Goal: Task Accomplishment & Management: Manage account settings

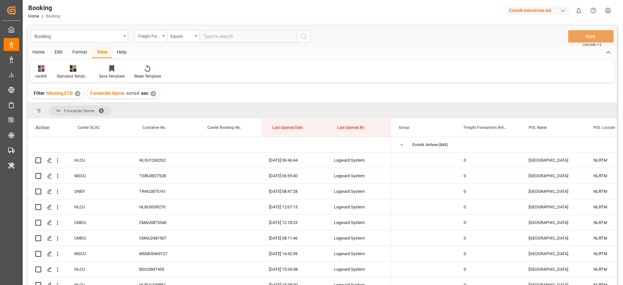
scroll to position [584, 0]
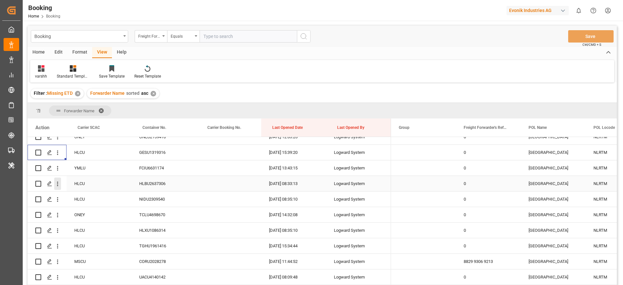
click at [56, 186] on icon "open menu" at bounding box center [57, 183] width 7 height 7
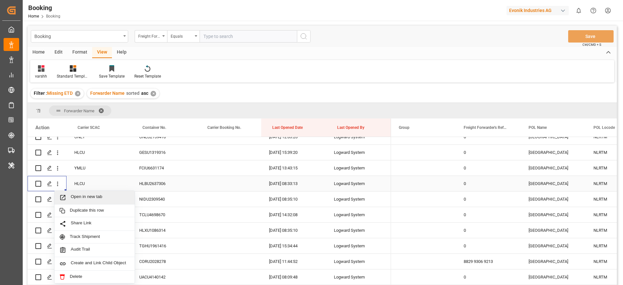
click at [88, 193] on div "Open in new tab" at bounding box center [95, 198] width 80 height 14
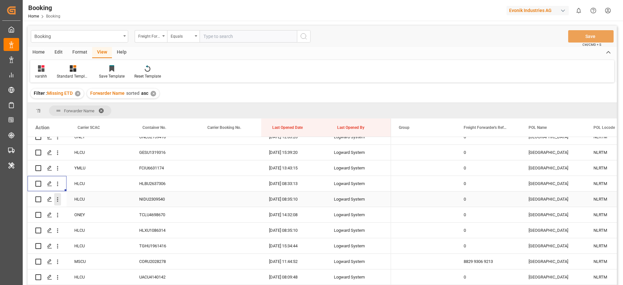
click at [58, 203] on icon "open menu" at bounding box center [57, 199] width 7 height 7
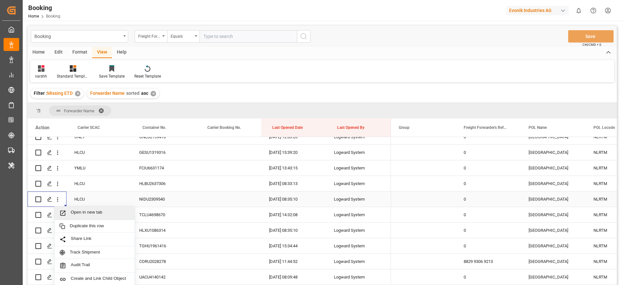
click at [88, 212] on span "Open in new tab" at bounding box center [100, 213] width 59 height 7
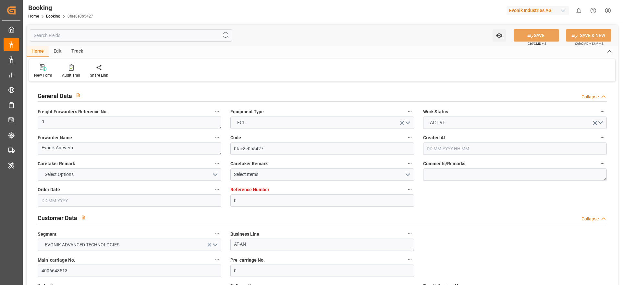
type input "0"
type input "Hapag [PERSON_NAME]"
type input "Hapag Lloyd Aktiengesellschaft"
type input "NLRTM"
type input "PECLL"
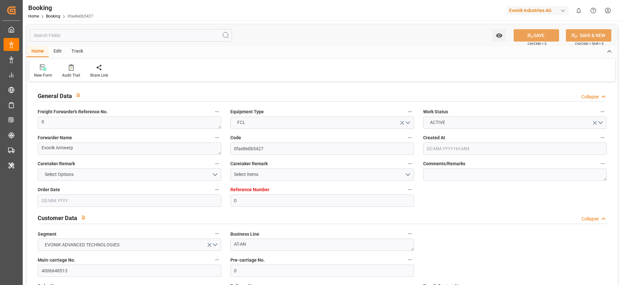
type input "08.07.2025 06:51"
type input "[DATE]"
type input "22.08.2025"
type input "10.07.2025"
type input "17.07.2025 08:33"
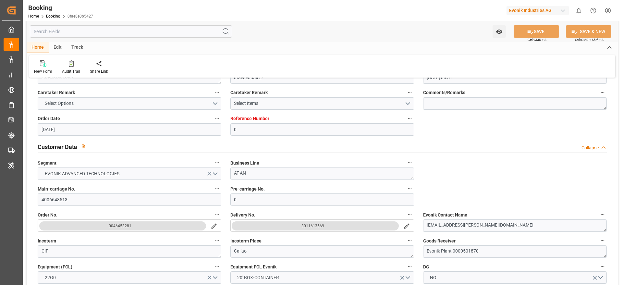
scroll to position [97, 0]
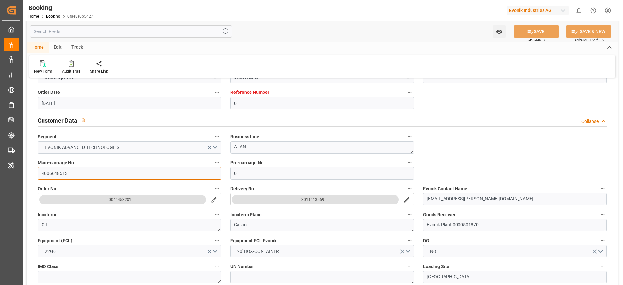
click at [55, 175] on input "4006648513" at bounding box center [130, 173] width 184 height 12
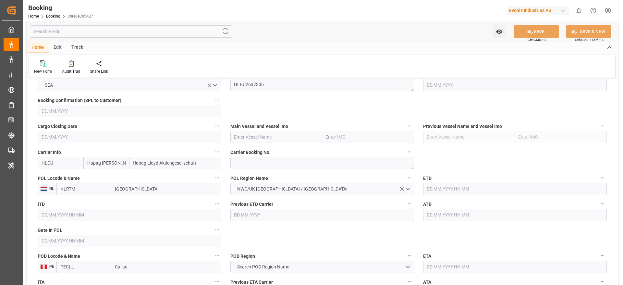
scroll to position [438, 0]
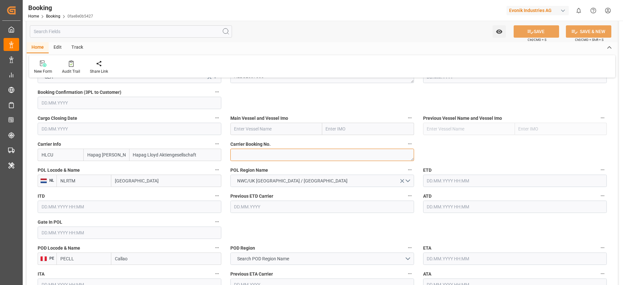
click at [245, 155] on textarea at bounding box center [322, 155] width 184 height 12
paste textarea "39260163"
click at [245, 155] on textarea "39260163" at bounding box center [322, 155] width 184 height 12
type textarea "39260163"
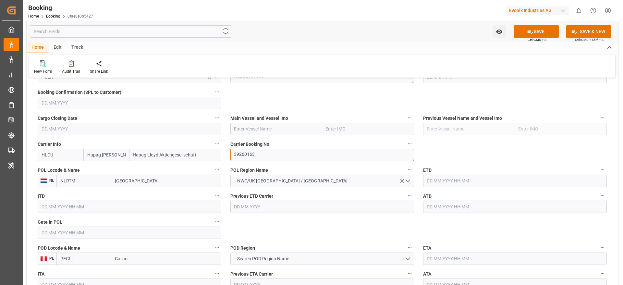
click at [249, 154] on textarea "39260163" at bounding box center [322, 155] width 184 height 12
paste textarea "31560300"
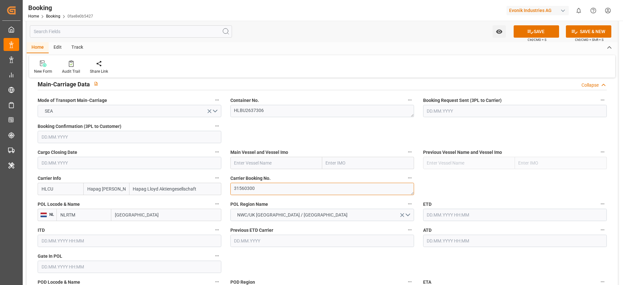
scroll to position [390, 0]
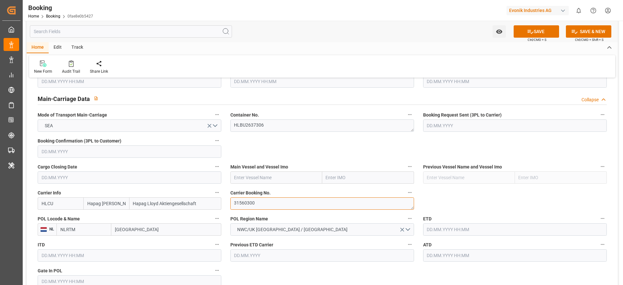
type textarea "31560300"
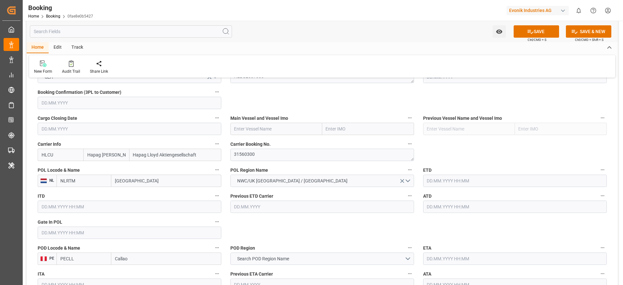
click at [271, 132] on input "text" at bounding box center [276, 129] width 92 height 12
paste input "SANTOS EXPRESS"
click at [274, 142] on span "SANTOS EXPRESS - 9777632" at bounding box center [272, 143] width 75 height 5
type input "SANTOS EXPRESS"
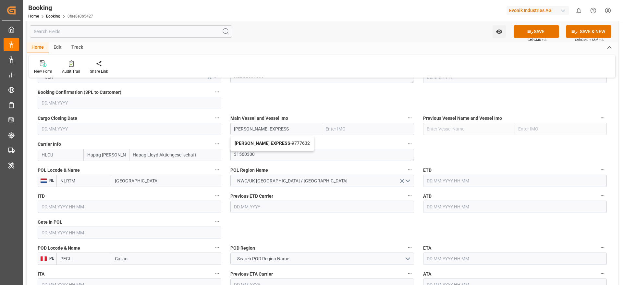
type input "9777632"
type input "SANTOS EXPRESS"
click at [112, 178] on input "Rotterdam" at bounding box center [166, 181] width 110 height 12
paste input "ANTWERP"
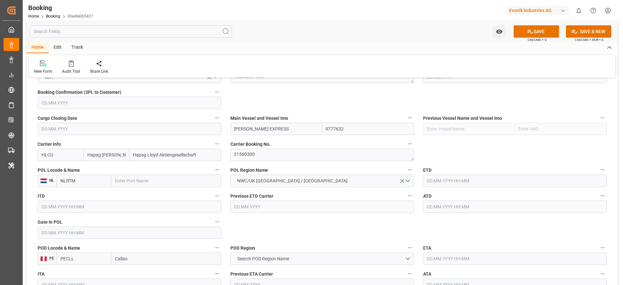
type input "ANTWERP"
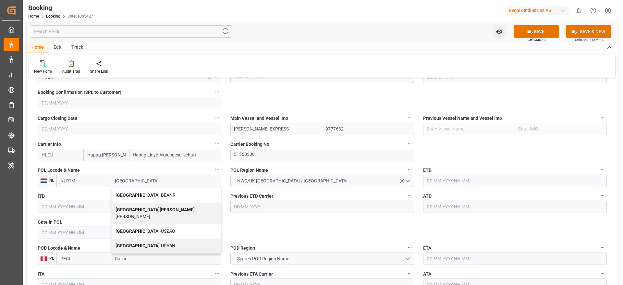
click at [164, 189] on div "Antwerp - BEANR" at bounding box center [166, 195] width 109 height 15
type input "BEANR"
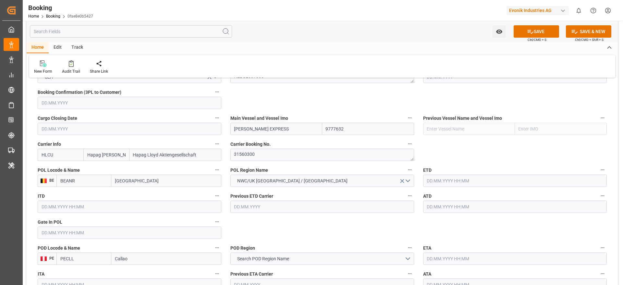
scroll to position [487, 0]
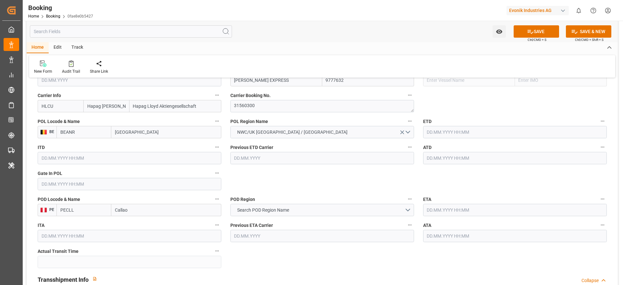
type input "[GEOGRAPHIC_DATA]"
click at [119, 210] on input "Callao" at bounding box center [166, 210] width 110 height 12
click at [250, 205] on button "Search POD Region Name" at bounding box center [322, 210] width 184 height 12
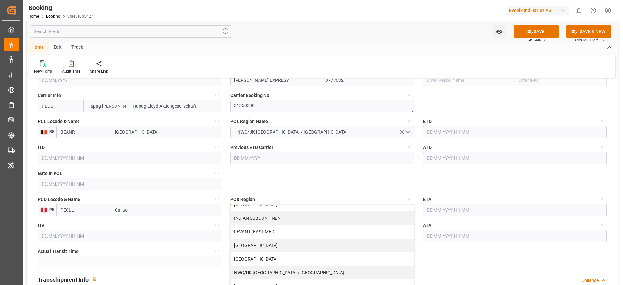
scroll to position [132, 0]
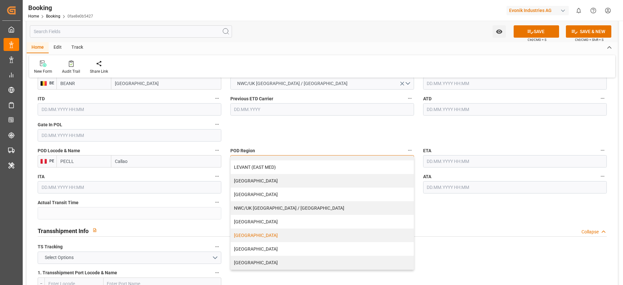
click at [282, 238] on div "SOUTH AMERICA WEST COAST" at bounding box center [322, 236] width 183 height 14
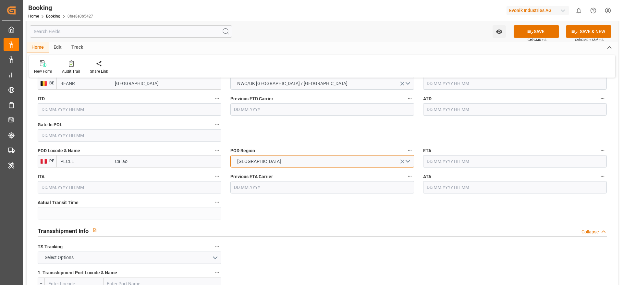
scroll to position [487, 0]
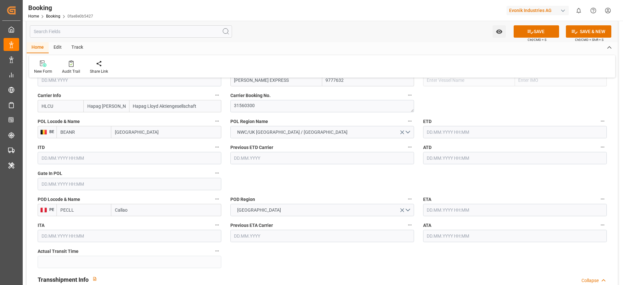
click at [65, 185] on input "text" at bounding box center [130, 184] width 184 height 12
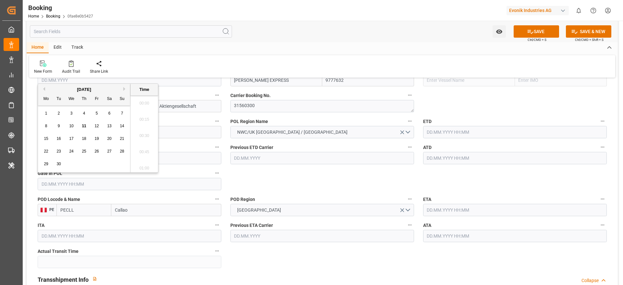
scroll to position [1090, 0]
click at [43, 87] on button "Previous Month" at bounding box center [43, 89] width 4 height 4
click at [99, 129] on div "11" at bounding box center [97, 126] width 8 height 8
type input "11.07.2025 00:00"
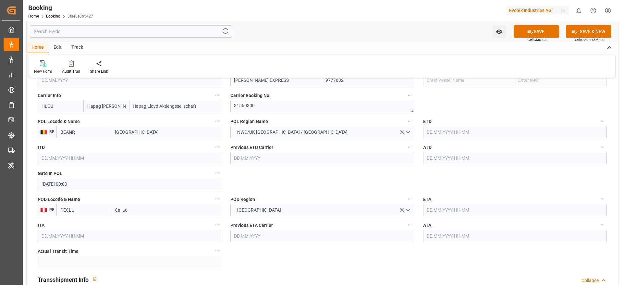
click at [436, 131] on input "text" at bounding box center [515, 132] width 184 height 12
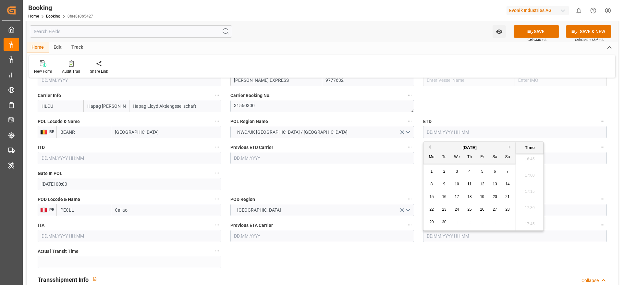
click at [428, 148] on button "Previous Month" at bounding box center [429, 147] width 4 height 4
click at [433, 225] on div "28" at bounding box center [432, 222] width 8 height 8
type input "28.07.2025 00:00"
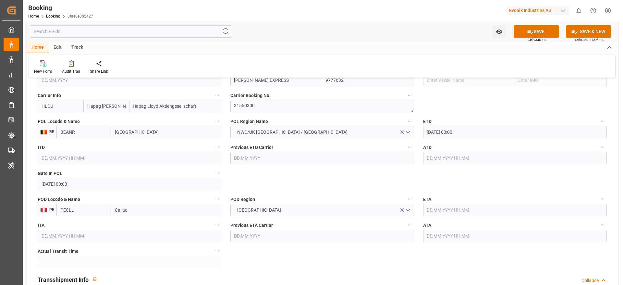
click at [439, 158] on input "text" at bounding box center [515, 158] width 184 height 12
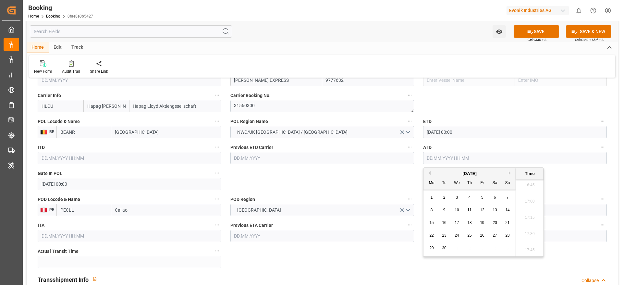
click at [427, 172] on button "Previous Month" at bounding box center [429, 173] width 4 height 4
click at [431, 247] on span "28" at bounding box center [431, 248] width 4 height 5
type input "28.07.2025 00:00"
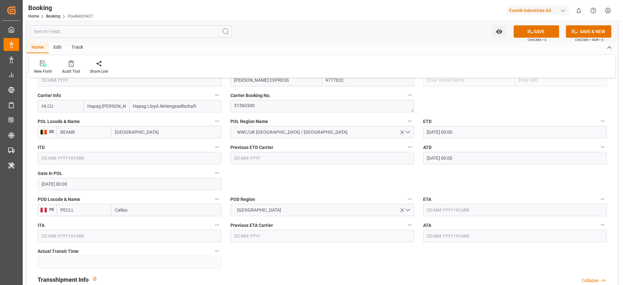
click at [437, 207] on input "text" at bounding box center [515, 210] width 184 height 12
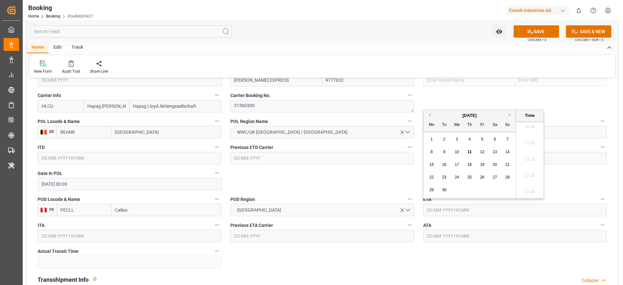
click at [430, 114] on button "Previous Month" at bounding box center [429, 115] width 4 height 4
click at [482, 176] on span "22" at bounding box center [482, 177] width 4 height 5
type input "22.08.2025 00:00"
click at [437, 236] on input "text" at bounding box center [515, 236] width 184 height 12
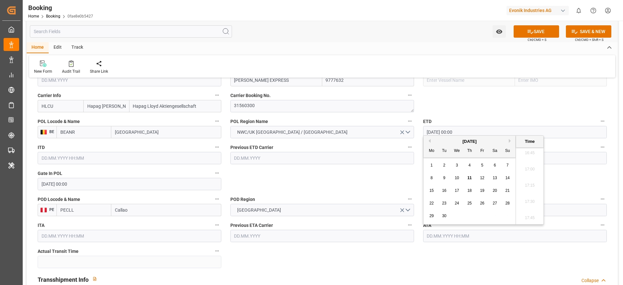
click at [430, 141] on button "Previous Month" at bounding box center [429, 141] width 4 height 4
click at [484, 206] on div "22" at bounding box center [482, 204] width 8 height 8
type input "22.08.2025 00:00"
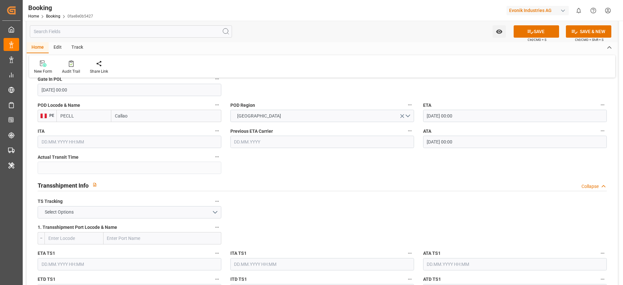
scroll to position [584, 0]
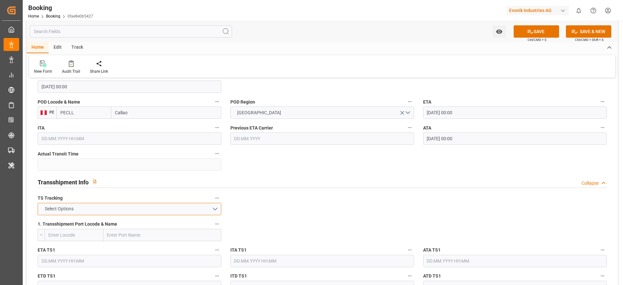
click at [111, 205] on button "Select Options" at bounding box center [130, 209] width 184 height 12
click at [108, 229] on div "FALSE" at bounding box center [129, 224] width 183 height 14
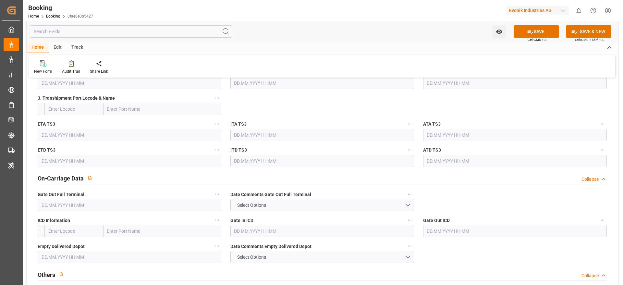
scroll to position [876, 0]
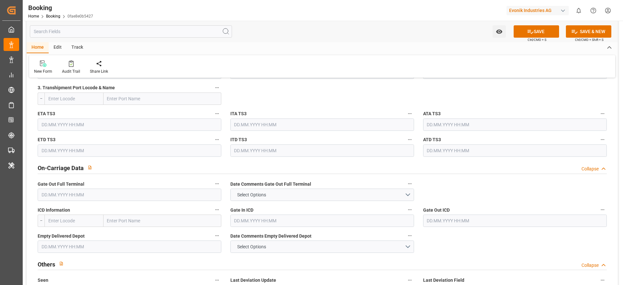
click at [63, 205] on label "ICD Information" at bounding box center [130, 209] width 184 height 9
click at [213, 205] on button "ICD Information" at bounding box center [217, 209] width 8 height 8
click at [63, 196] on div at bounding box center [311, 142] width 623 height 285
click at [67, 195] on input "text" at bounding box center [130, 195] width 184 height 12
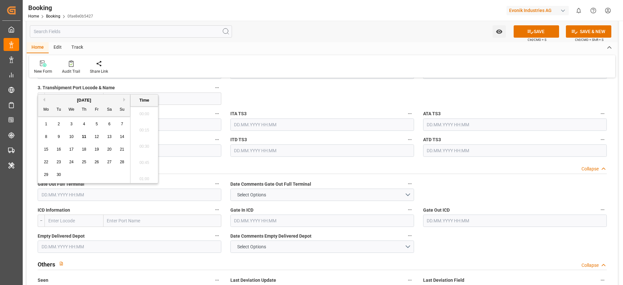
scroll to position [1090, 0]
click at [42, 98] on button "Previous Month" at bounding box center [43, 100] width 4 height 4
click at [76, 175] on div "25 26 27 28 29 30 31" at bounding box center [84, 174] width 89 height 13
click at [71, 176] on span "27" at bounding box center [71, 174] width 4 height 5
type input "27.08.2025 00:00"
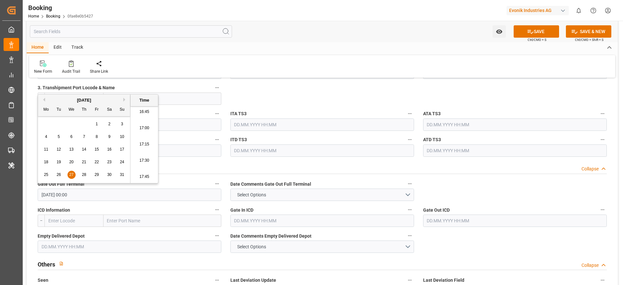
click at [82, 210] on label "ICD Information" at bounding box center [130, 209] width 184 height 9
click at [213, 210] on button "ICD Information" at bounding box center [217, 209] width 8 height 8
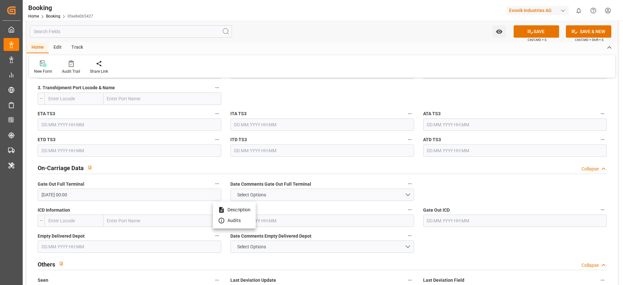
click at [52, 250] on div at bounding box center [311, 142] width 623 height 285
click at [53, 247] on input "text" at bounding box center [130, 247] width 184 height 12
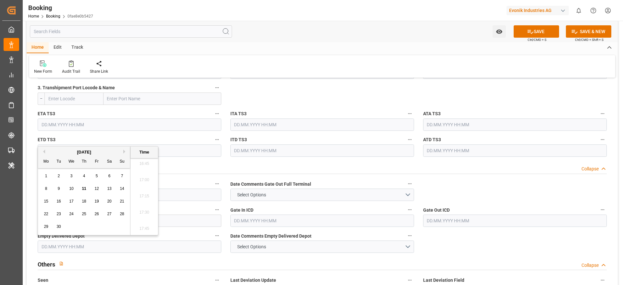
click at [42, 150] on button "Previous Month" at bounding box center [43, 152] width 4 height 4
click at [71, 230] on div "27" at bounding box center [72, 227] width 8 height 8
type input "27.08.2025 00:00"
click at [241, 167] on div "On-Carriage Data Collapse" at bounding box center [322, 167] width 569 height 12
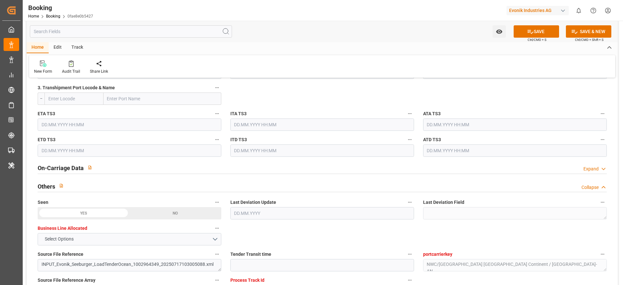
click at [241, 167] on div "On-Carriage Data Expand" at bounding box center [322, 167] width 569 height 12
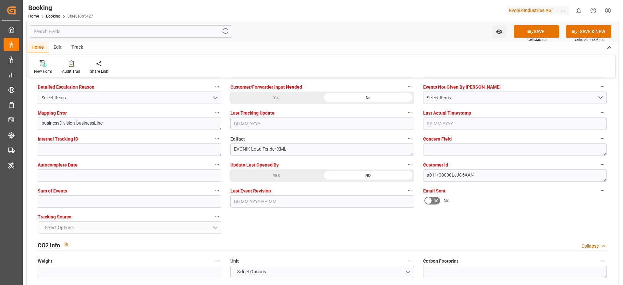
scroll to position [1266, 0]
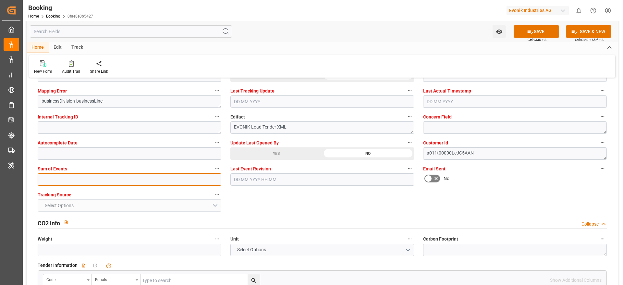
click at [75, 177] on input "text" at bounding box center [130, 179] width 184 height 12
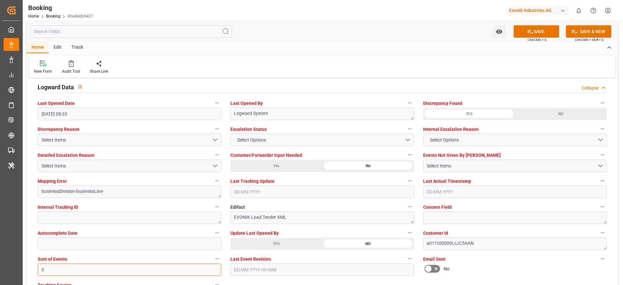
scroll to position [1120, 0]
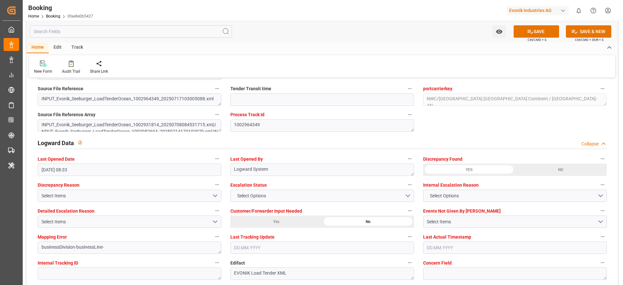
type input "0"
click at [533, 39] on span "Ctrl/CMD + S" at bounding box center [537, 39] width 19 height 5
click at [532, 33] on icon at bounding box center [530, 31] width 7 height 7
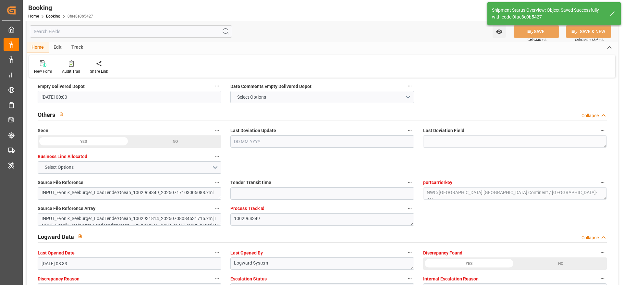
type textarea "varshini suresh"
type input "25"
type input "28.07.2025 00:00"
type input "22.08.2025 00:00"
type input "11.09.2025 11:56"
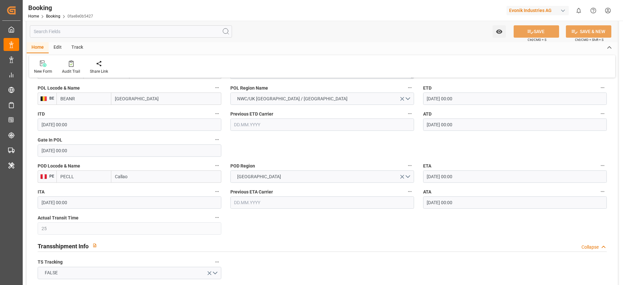
scroll to position [536, 0]
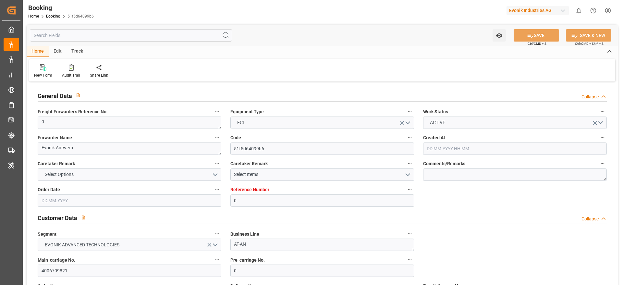
type input "0"
type input "9702065"
type input "Hapag Lloyd"
type input "Hapag Lloyd Aktiengesellschaft"
type input "NLRTM"
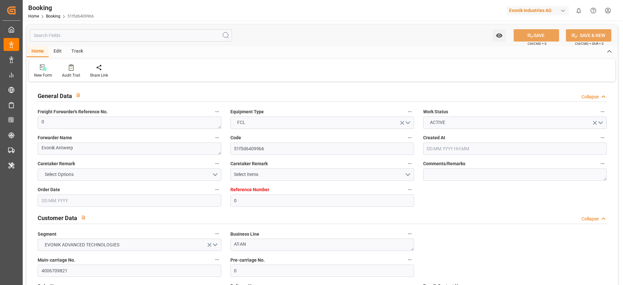
type input "BRPNG"
type input "0"
type input "BEANR"
type input "BRPNG"
type input "27.08.2025 06:26"
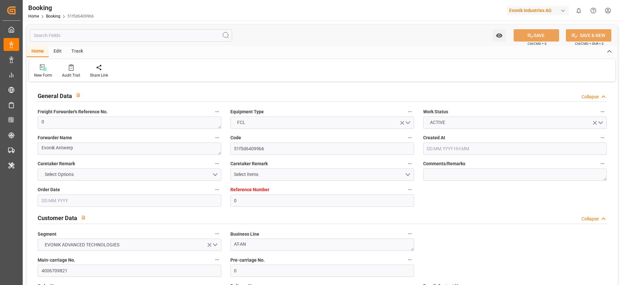
type input "27.08.2025"
type input "20.10.2025"
type input "05.09.2025"
type input "05.09.2025 00:00"
type input "15.09.2025 17:46"
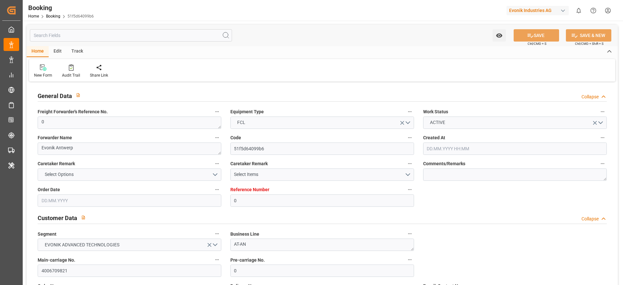
type input "15.09.2025 00:00"
type input "21.10.2025 18:02"
type input "21.10.2025 00:00"
type input "11.09.2025 08:08"
type input "[DATE]"
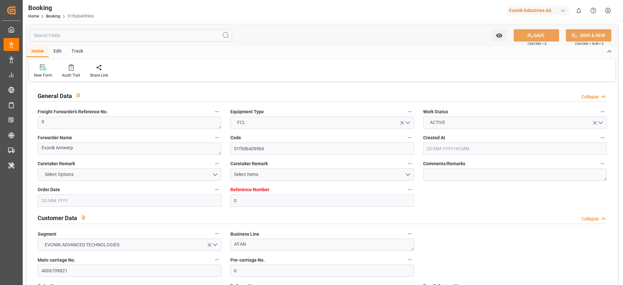
type input "15.09.2025 17:46"
type input "21.10.2025 18:02"
type input "22.10.2025 04:09"
type input "26.10.2025 04:09"
click at [64, 66] on div at bounding box center [71, 67] width 18 height 7
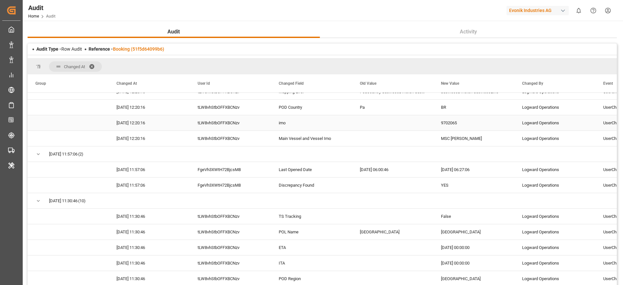
scroll to position [390, 0]
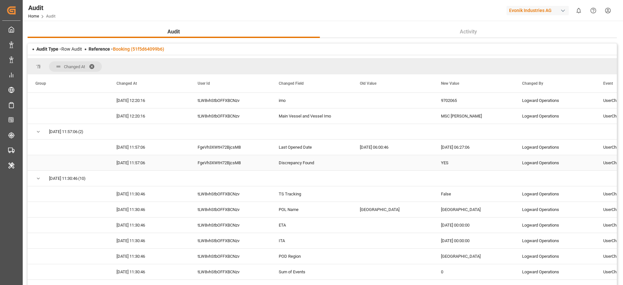
click at [312, 162] on div "Discrepancy Found" at bounding box center [311, 162] width 81 height 15
click at [452, 164] on div "YES" at bounding box center [473, 162] width 81 height 15
click at [305, 146] on div "Last Opened Date" at bounding box center [311, 147] width 81 height 15
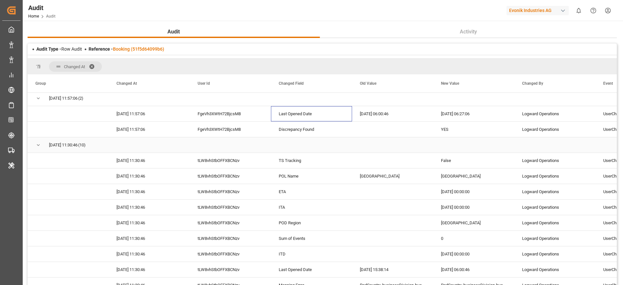
scroll to position [438, 0]
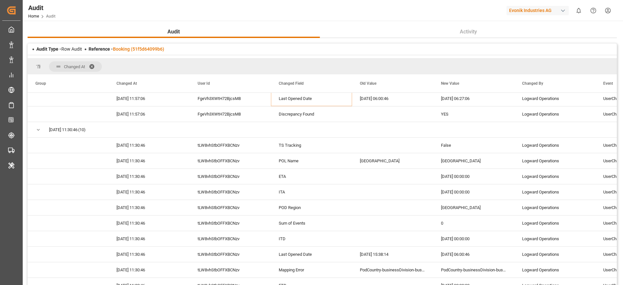
click at [147, 53] on div "Audit Type - Row Audit Reference - Booking (51f5d64099b6)" at bounding box center [323, 48] width 590 height 11
click at [148, 49] on link "Booking (51f5d64099b6)" at bounding box center [138, 48] width 51 height 5
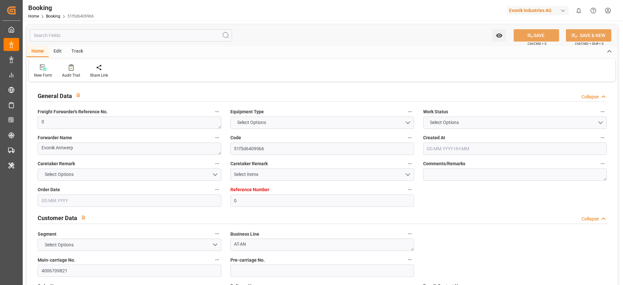
type input "0"
type input "9702065"
type input "Hapag Lloyd"
type input "Hapag Lloyd Aktiengesellschaft"
type input "NLRTM"
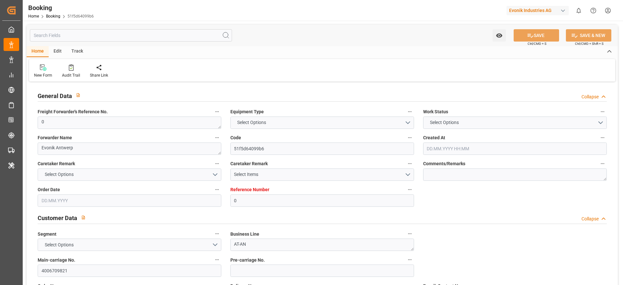
type input "BRPNG"
type input "0"
type input "BEANR"
type input "BRPNG"
type input "27.08.2025 06:26"
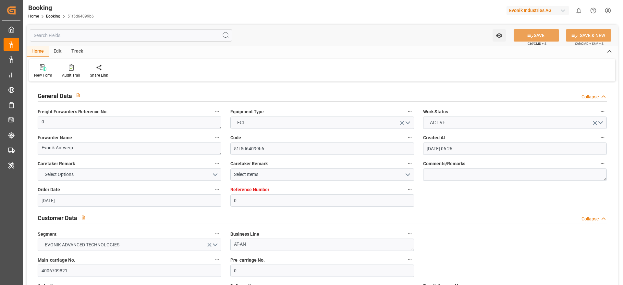
type input "27.08.2025"
type input "20.10.2025"
type input "05.09.2025"
type input "05.09.2025 00:00"
type input "15.09.2025 17:46"
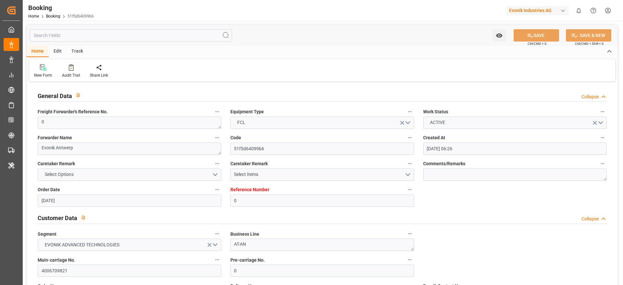
type input "15.09.2025 00:00"
type input "21.10.2025 18:02"
type input "21.10.2025 00:00"
type input "11.09.2025 08:08"
type input "11.09.2025"
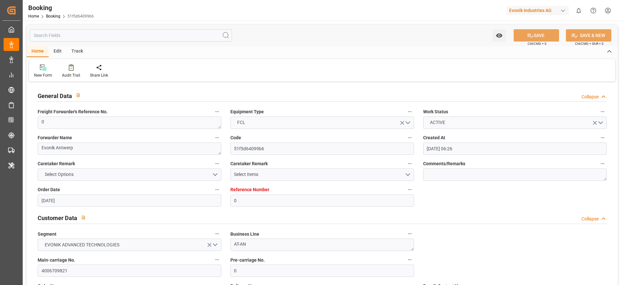
type input "15.09.2025 17:46"
type input "21.10.2025 18:02"
type input "22.10.2025 04:09"
type input "26.10.2025 04:09"
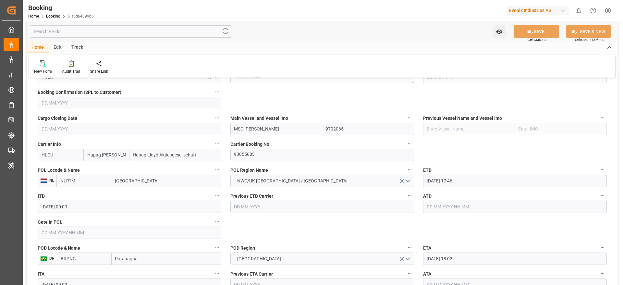
scroll to position [487, 0]
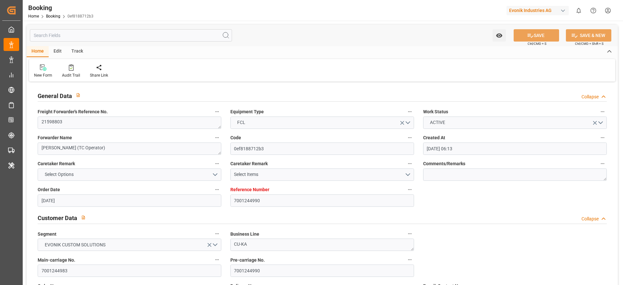
scroll to position [487, 0]
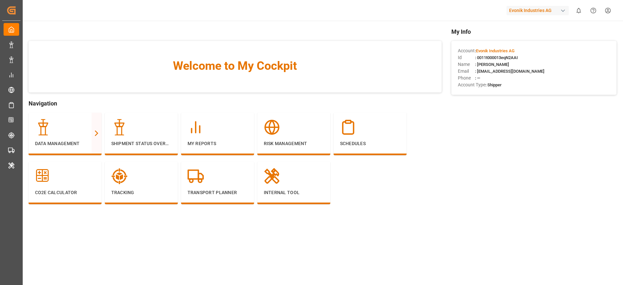
click at [511, 13] on div "Evonik Industries AG" at bounding box center [538, 10] width 62 height 9
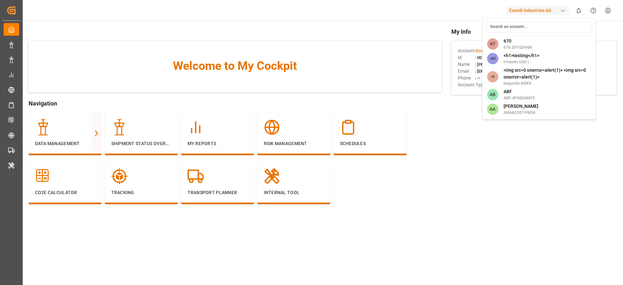
click at [499, 27] on input at bounding box center [539, 26] width 106 height 11
click at [88, 143] on html "Created by potrace 1.15, written by Peter Selinger 2001-2017 Created by potrace…" at bounding box center [311, 142] width 623 height 285
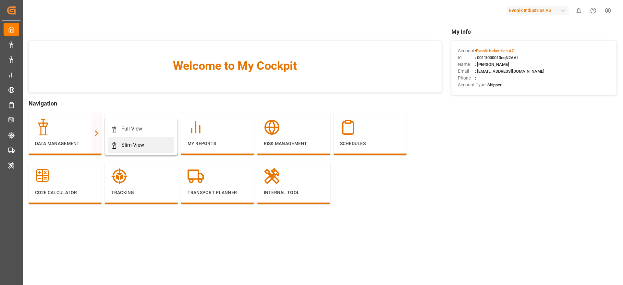
click at [119, 142] on div "Slim View" at bounding box center [141, 145] width 61 height 8
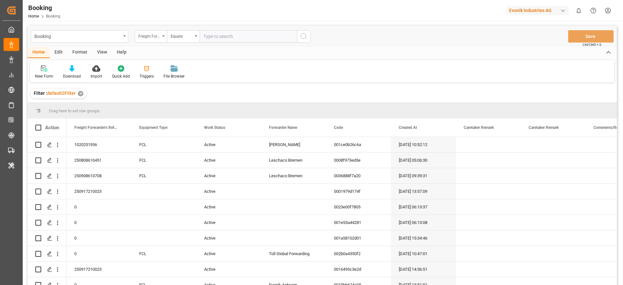
click at [158, 39] on div "Freight Forwarder's Reference No." at bounding box center [149, 35] width 22 height 7
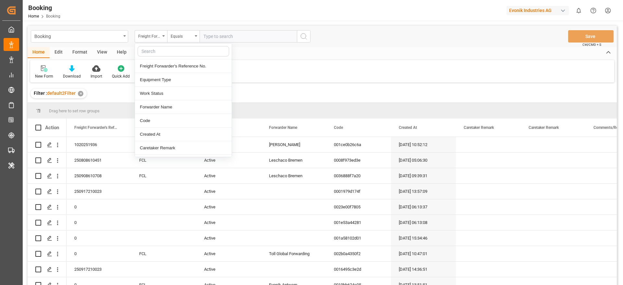
click at [159, 53] on input "text" at bounding box center [184, 51] width 92 height 10
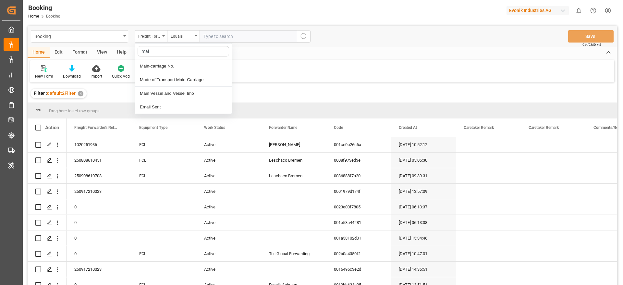
type input "main"
click at [169, 70] on div "Main-carriage No." at bounding box center [183, 66] width 97 height 14
click at [209, 35] on input "text" at bounding box center [248, 36] width 97 height 12
paste input "Callao"
type input "Callao"
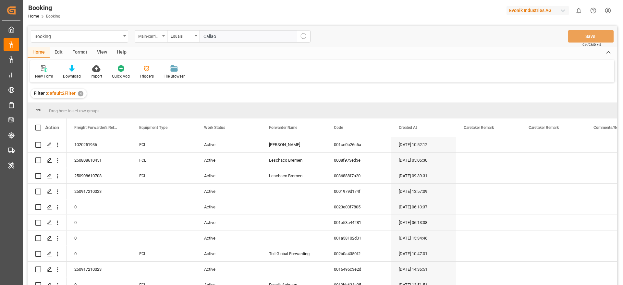
click at [164, 37] on div "Main-carriage No." at bounding box center [151, 36] width 32 height 12
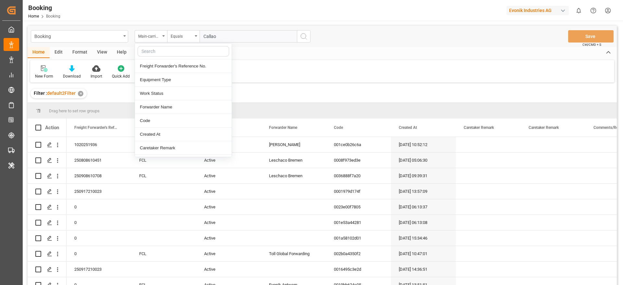
click at [156, 51] on input "text" at bounding box center [184, 51] width 92 height 10
type input "pod"
click at [157, 68] on div "POD Name" at bounding box center [183, 66] width 97 height 14
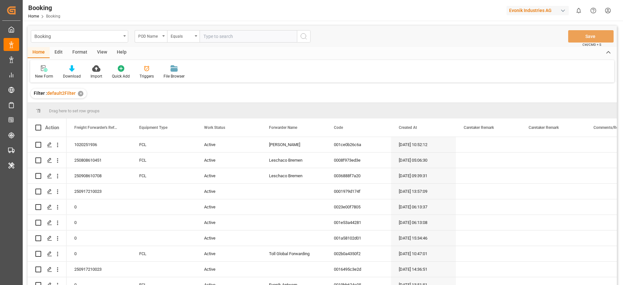
click at [208, 37] on input "text" at bounding box center [248, 36] width 97 height 12
paste input "Callao"
type input "Callao"
click at [300, 38] on icon "search button" at bounding box center [304, 36] width 8 height 8
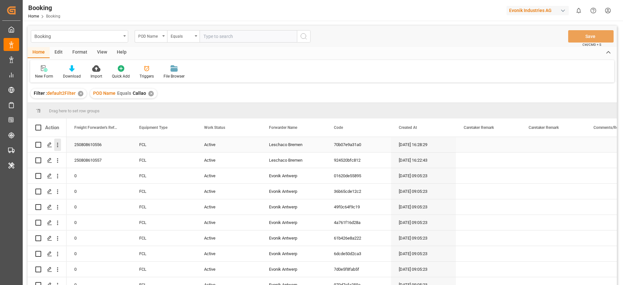
click at [60, 143] on icon "open menu" at bounding box center [57, 145] width 7 height 7
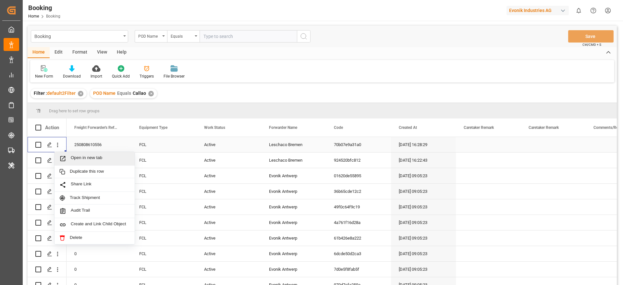
click at [79, 154] on div "Open in new tab" at bounding box center [95, 159] width 80 height 14
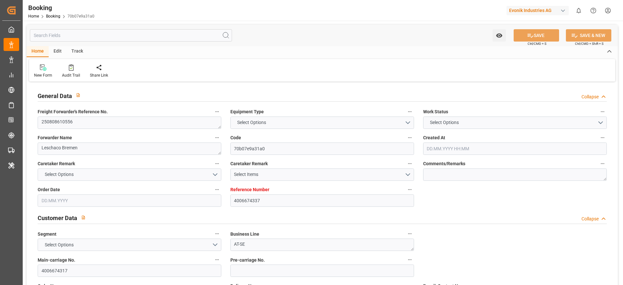
type input "4006674337"
type input "9622253"
type input "Maersk"
type input "Maersk Line AS"
type input "DEBRV"
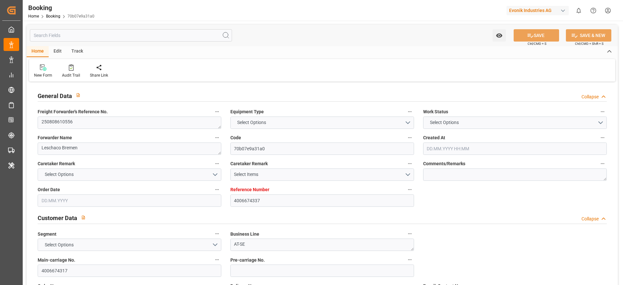
type input "PECLL"
type input "MAPTM"
type input "0"
type input "DEBRV"
type input "PECLL"
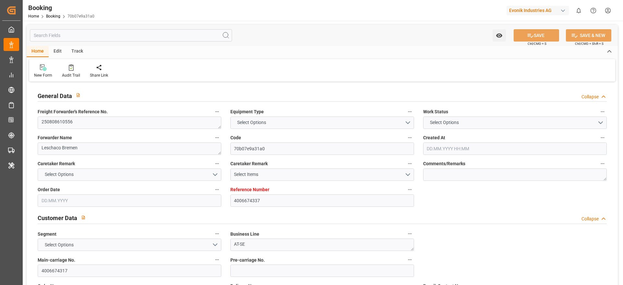
type input "9402029"
type input "[DATE] 16:28"
type input "[DATE]"
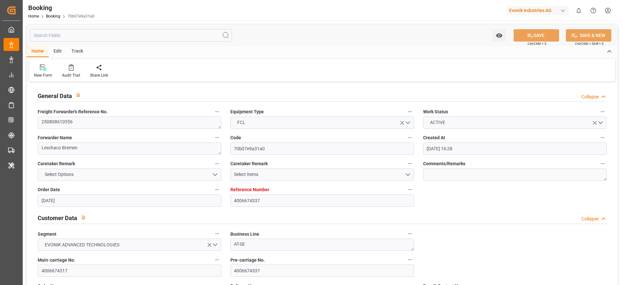
type input "[DATE]"
type input "[DATE] 00:00"
type input "[DATE] 14:52"
type input "[DATE] 08:24"
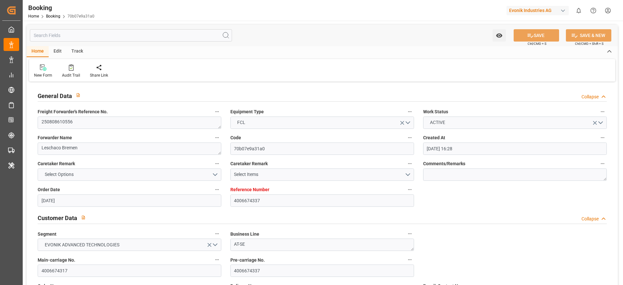
type input "[DATE] 16:00"
type input "[DATE] 00:00"
type input "[DATE] 00:01"
type input "[DATE] 00:00"
type input "[DATE] 22:59"
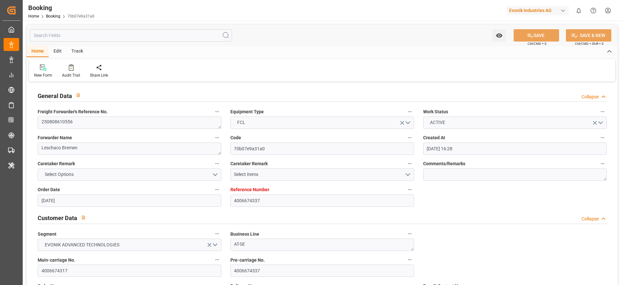
type input "[DATE] 07:00"
type input "[DATE] 00:00"
type input "[DATE]"
type input "[DATE] 11:21"
type input "[DATE]"
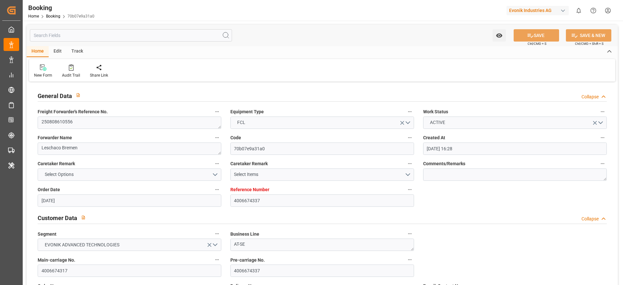
type input "[DATE] 02:15"
type input "[DATE] 15:06"
type input "[DATE] 00:01"
type input "[DATE] 22:38"
type input "[DATE] 01:09"
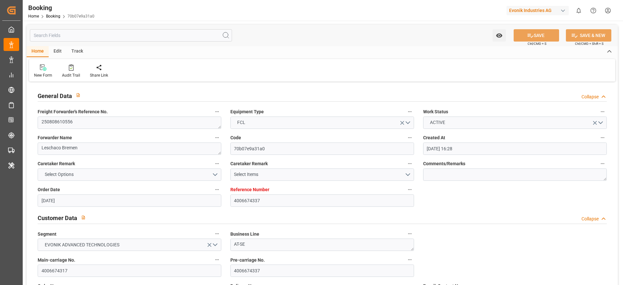
type input "[DATE] 01:52"
type input "[DATE] 07:00"
type input "[DATE] 16:00"
type input "[DATE] 04:12"
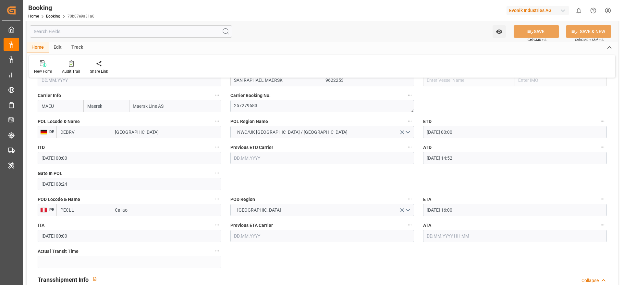
scroll to position [536, 0]
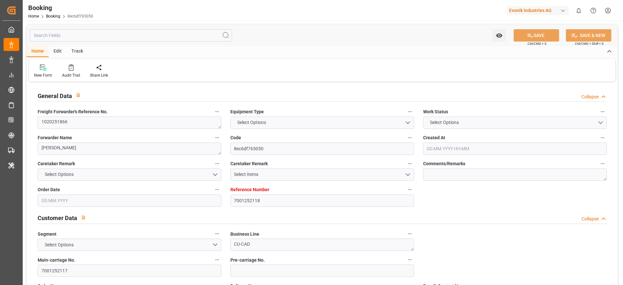
type input "7001252118"
type input "9839143"
type input "CMACGM"
type input "CMA CGM Group"
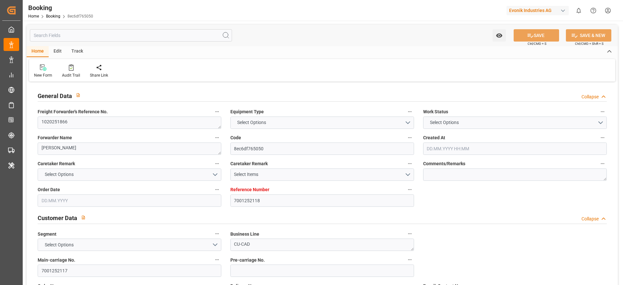
type input "BEANR"
type input "IDJKT"
type input "MYPKG"
type input "0"
type input "BEANR"
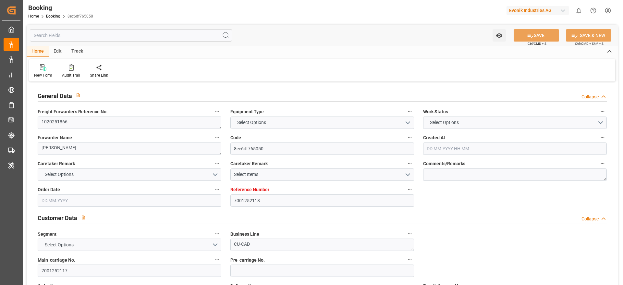
type input "IDJKT"
type input "9282962"
type input "[DATE] 07:55"
type input "[DATE]"
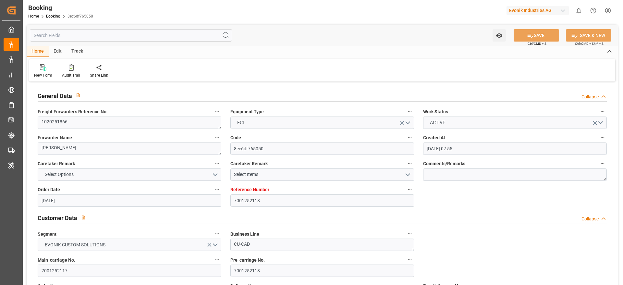
type input "[DATE]"
type input "27.08.2025 00:00"
type input "07.09.2025 14:00"
type input "07.09.2025 00:00"
type input "07.09.2025 17:47"
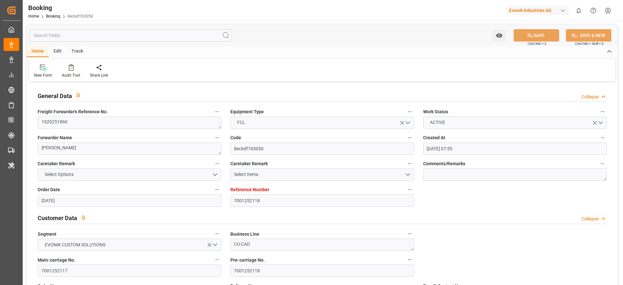
type input "30.08.2025 15:20"
type input "10.10.2025 11:00"
type input "10.10.2025 00:00"
type input "08.10.2025 12:00"
type input "08.10.2025 00:00"
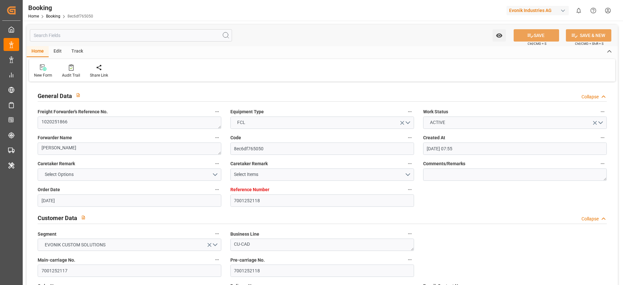
type input "09.10.2025 06:00"
type input "08.10.2025 00:00"
type input "[DATE]"
type input "11.09.2025 11:44"
type input "11.09.2025"
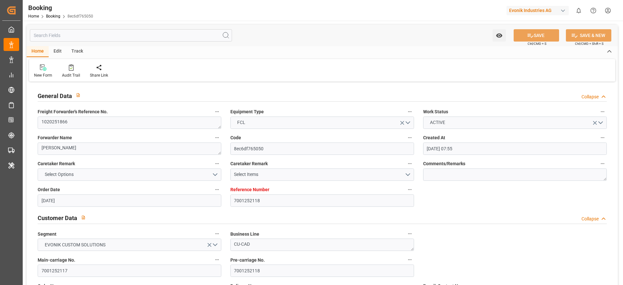
type input "06.09.2025 22:39"
type input "07.09.2025 14:00"
type input "07.09.2025 16:40"
type input "09.10.2025 12:00"
type input "09.10.2025 21:02"
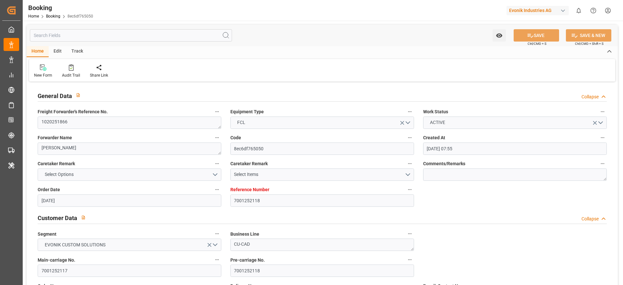
type input "08.10.2025 06:00"
type input "10.10.2025 11:00"
type input "10.10.2025 21:37"
type input "14.10.2025 21:37"
click at [70, 76] on div "Audit Trail" at bounding box center [71, 75] width 18 height 6
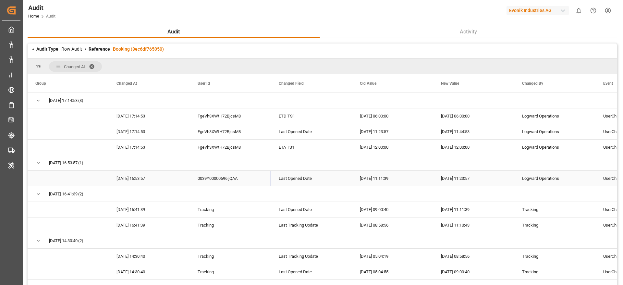
click at [217, 180] on div "0039Y00000596ljQAA" at bounding box center [230, 178] width 81 height 15
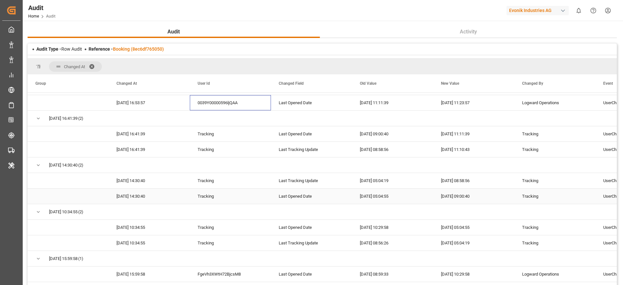
scroll to position [97, 0]
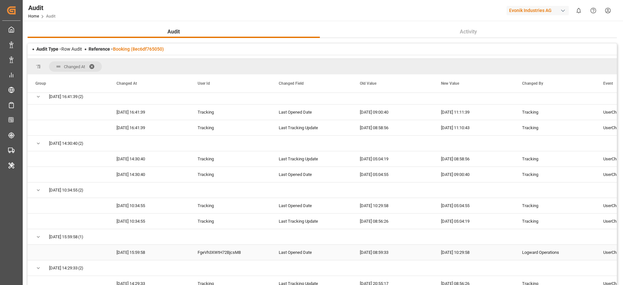
click at [231, 256] on div "FgeVh3XWtH72BjcsM8" at bounding box center [230, 252] width 81 height 15
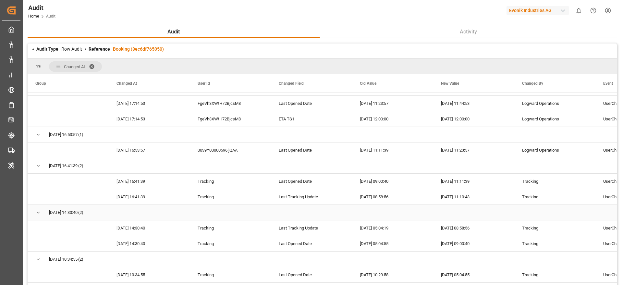
scroll to position [0, 0]
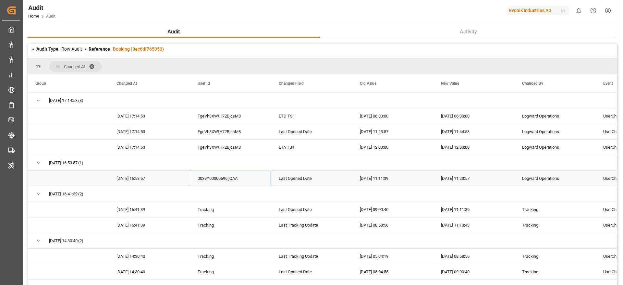
click at [224, 172] on div "0039Y00000596ljQAA" at bounding box center [230, 178] width 81 height 15
click at [284, 143] on div "ETA TS1" at bounding box center [311, 147] width 81 height 15
click at [381, 148] on div "2025-10-09 12:00:00" at bounding box center [392, 147] width 81 height 15
click at [463, 148] on div "2025-10-08 12:00:00" at bounding box center [473, 147] width 81 height 15
click at [386, 121] on div "2025-10-08 06:00:00" at bounding box center [392, 115] width 81 height 15
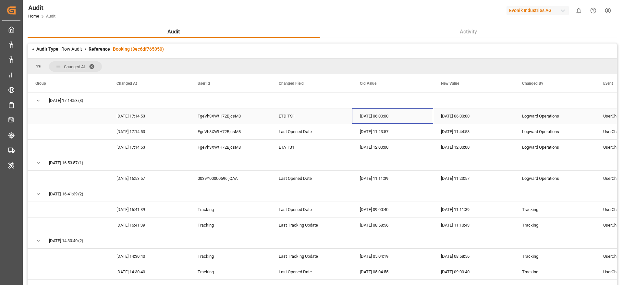
click at [459, 114] on div "2025-10-09 06:00:00" at bounding box center [473, 115] width 81 height 15
click at [379, 117] on div "2025-10-08 06:00:00" at bounding box center [392, 115] width 81 height 15
click at [464, 113] on div "2025-10-09 06:00:00" at bounding box center [473, 115] width 81 height 15
click at [140, 49] on link "Booking (8ec6df765050)" at bounding box center [138, 48] width 51 height 5
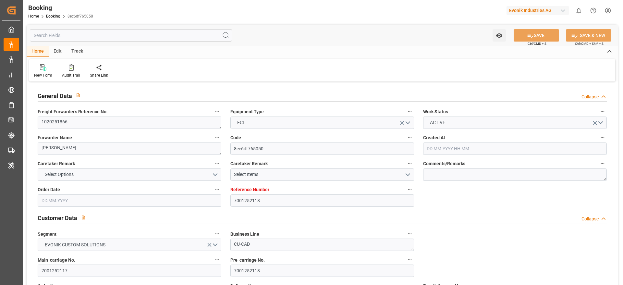
type input "7001252118"
type input "9839143"
type input "CMACGM"
type input "CMA CGM Group"
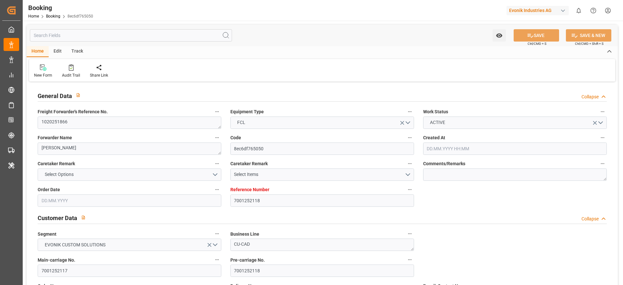
type input "BEANR"
type input "IDJKT"
type input "MYPKG"
type input "0"
type input "BEANR"
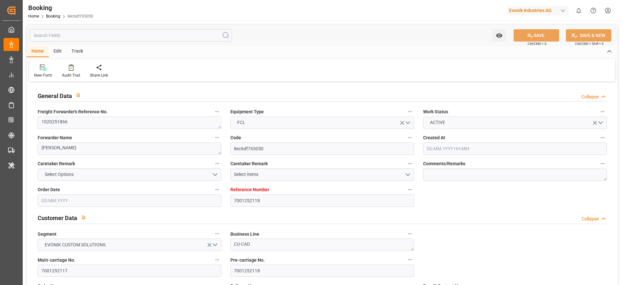
type input "IDJKT"
type input "9282962"
type input "19.08.2025 07:55"
type input "19.08.2025"
type input "21.10.2025"
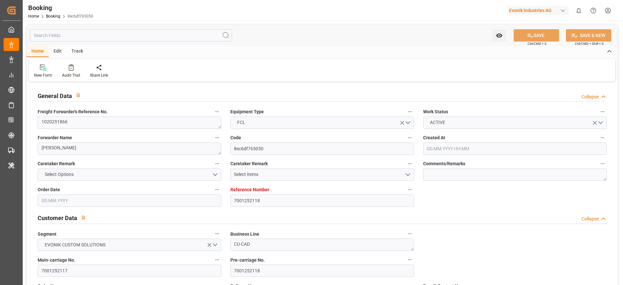
type input "25.08.2025"
type input "27.08.2025 00:00"
type input "07.09.2025 14:00"
type input "07.09.2025 00:00"
type input "07.09.2025 17:47"
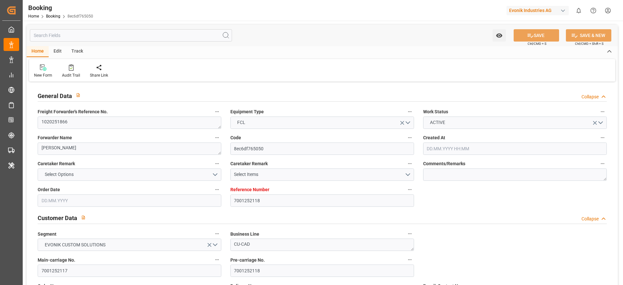
type input "30.08.2025 15:20"
type input "10.10.2025 11:00"
type input "10.10.2025 00:00"
type input "08.10.2025 12:00"
type input "08.10.2025 00:00"
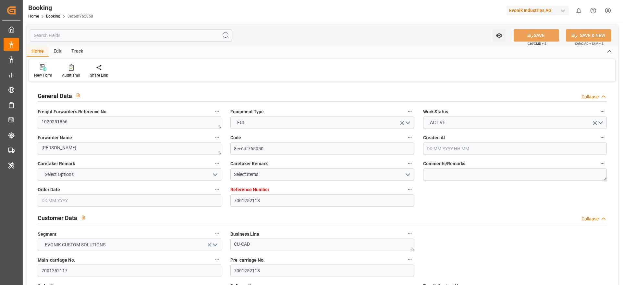
type input "09.10.2025 06:00"
type input "08.10.2025 00:00"
type input "20.08.2025"
type input "11.09.2025 11:44"
type input "[DATE]"
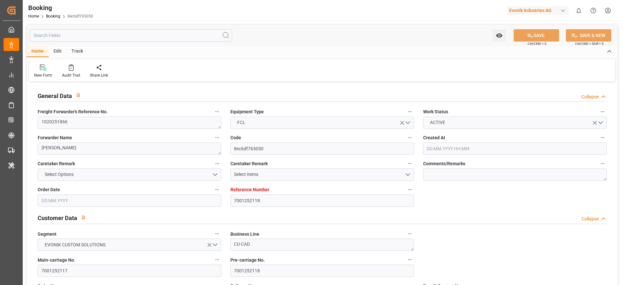
type input "06.09.2025 22:39"
type input "07.09.2025 14:00"
type input "07.09.2025 16:40"
type input "09.10.2025 12:00"
type input "09.10.2025 21:02"
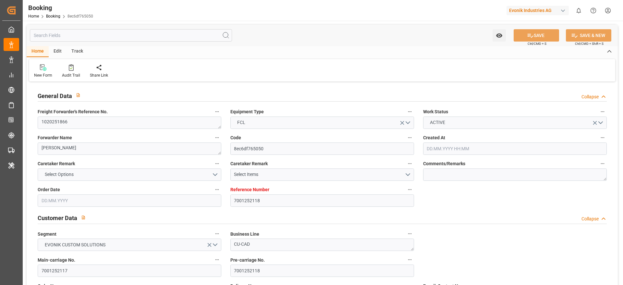
type input "08.10.2025 06:00"
type input "10.10.2025 11:00"
type input "10.10.2025 21:37"
type input "14.10.2025 21:37"
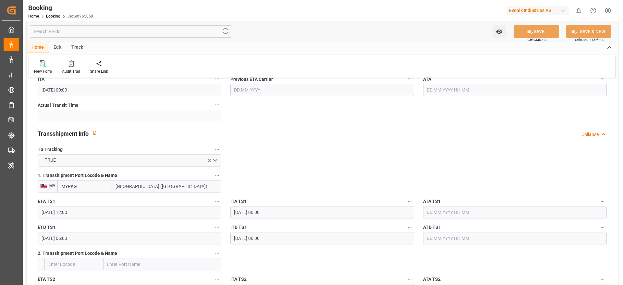
scroll to position [682, 0]
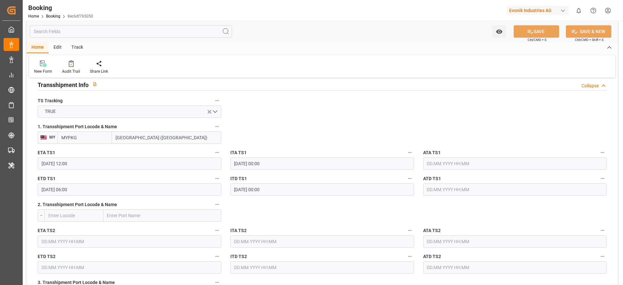
click at [57, 169] on input "08.10.2025 12:00" at bounding box center [130, 163] width 184 height 12
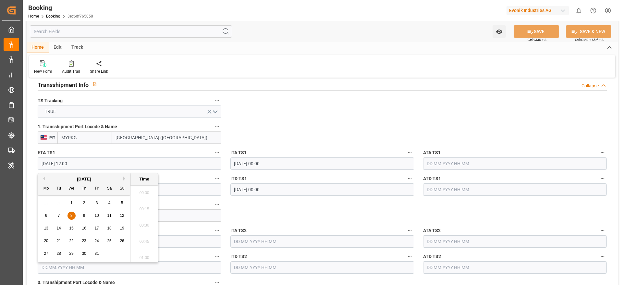
scroll to position [749, 0]
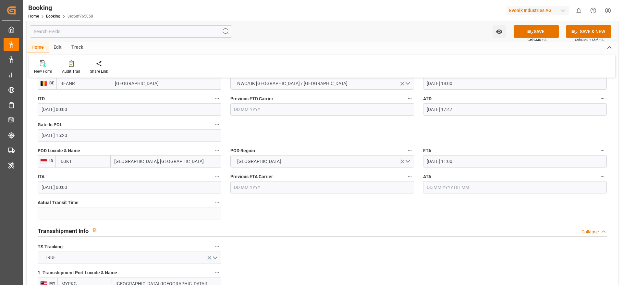
scroll to position [0, 0]
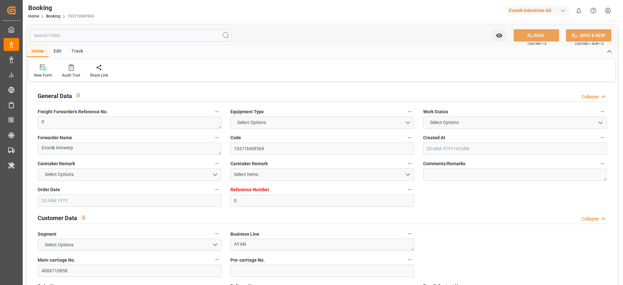
type input "0"
type input "Hapag [PERSON_NAME]"
type input "Hapag Lloyd Aktiengesellschaft"
type input "NLRTM"
type input "BRPNG"
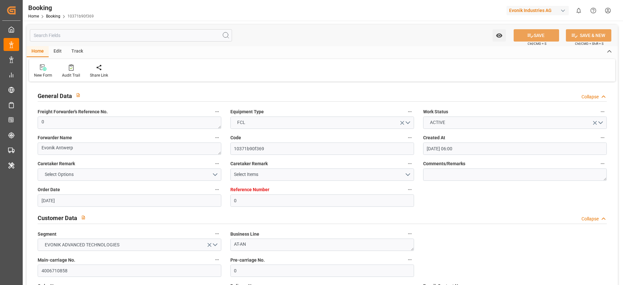
type input "[DATE] 06:00"
type input "[DATE]"
type input "[DATE] 00:00"
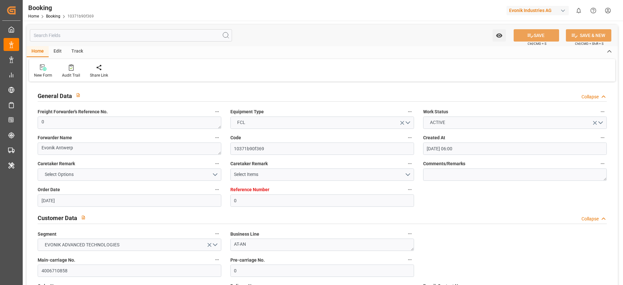
type input "[DATE] 08:35"
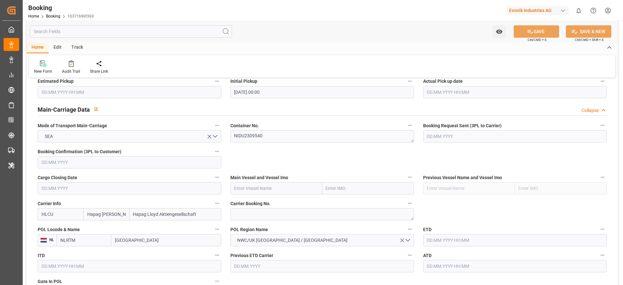
scroll to position [383, 0]
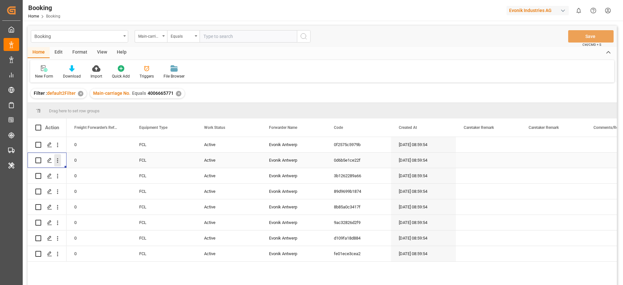
click at [59, 163] on icon "open menu" at bounding box center [57, 160] width 7 height 7
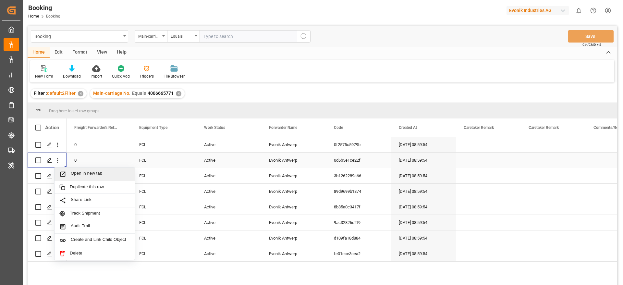
click at [81, 176] on span "Open in new tab" at bounding box center [100, 174] width 59 height 7
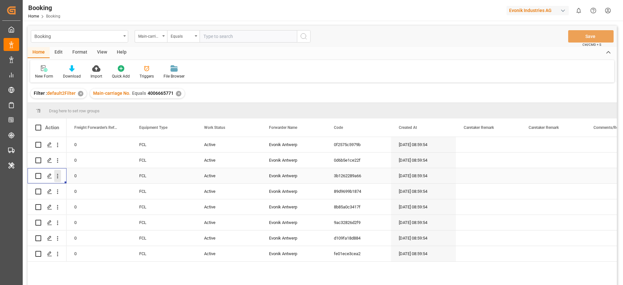
click at [58, 179] on icon "open menu" at bounding box center [57, 176] width 7 height 7
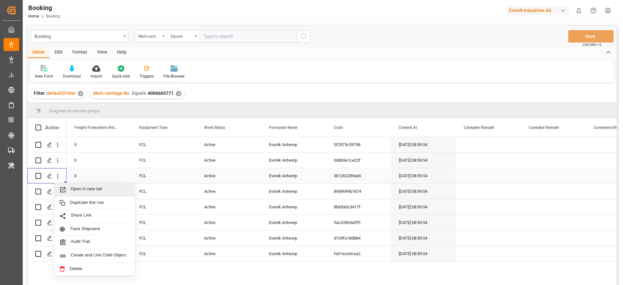
click at [82, 185] on div "Open in new tab" at bounding box center [95, 190] width 80 height 14
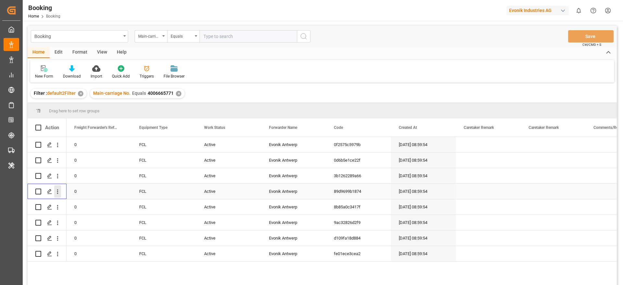
click at [60, 196] on button "open menu" at bounding box center [57, 191] width 7 height 12
click at [82, 197] on div "0" at bounding box center [99, 191] width 65 height 15
click at [59, 193] on icon "open menu" at bounding box center [57, 191] width 7 height 7
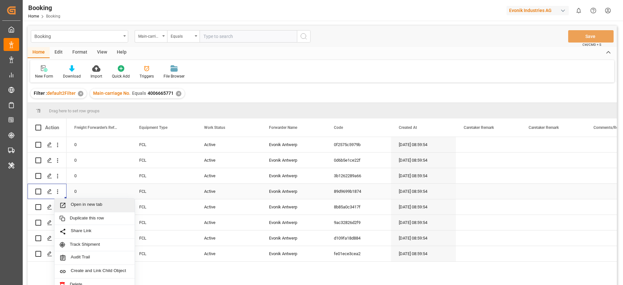
click at [76, 204] on span "Open in new tab" at bounding box center [100, 205] width 59 height 7
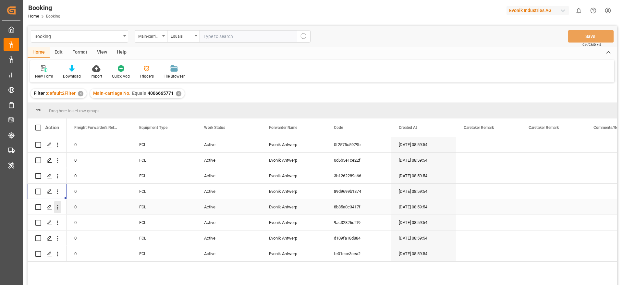
click at [61, 209] on icon "open menu" at bounding box center [57, 207] width 7 height 7
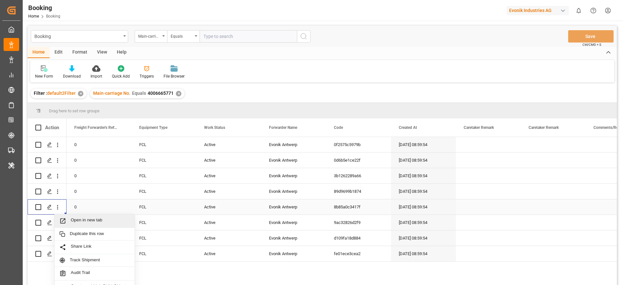
click at [77, 217] on span "Open in new tab" at bounding box center [100, 220] width 59 height 7
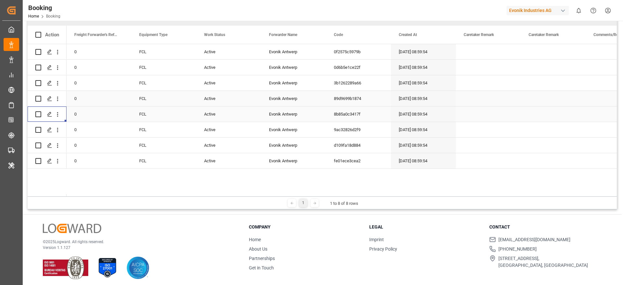
scroll to position [96, 0]
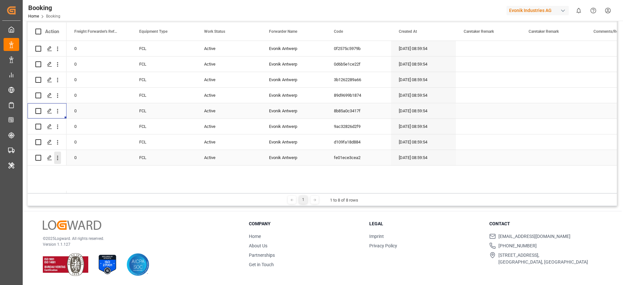
click at [60, 158] on icon "open menu" at bounding box center [57, 158] width 7 height 7
click at [87, 173] on span "Open in new tab" at bounding box center [100, 171] width 59 height 7
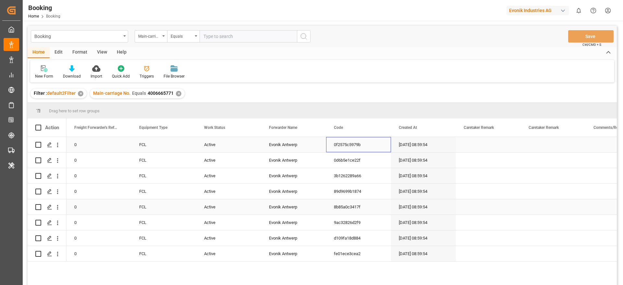
click at [347, 140] on div "0f2575c5979b" at bounding box center [358, 144] width 65 height 15
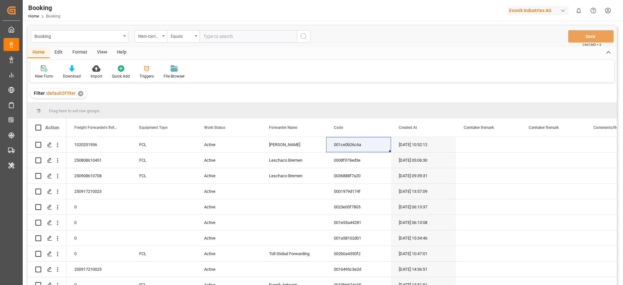
click at [80, 55] on div "Format" at bounding box center [80, 52] width 25 height 11
click at [49, 72] on div "Filter Rows" at bounding box center [44, 72] width 29 height 14
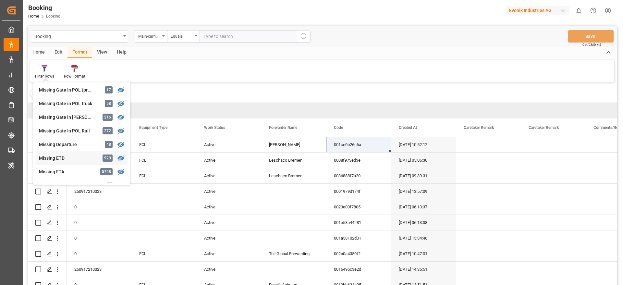
scroll to position [100, 0]
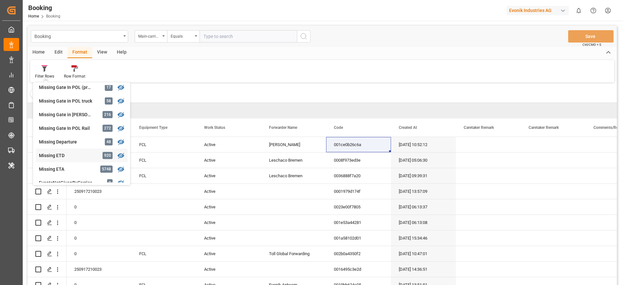
click at [81, 156] on div "Missing ETD" at bounding box center [67, 155] width 57 height 7
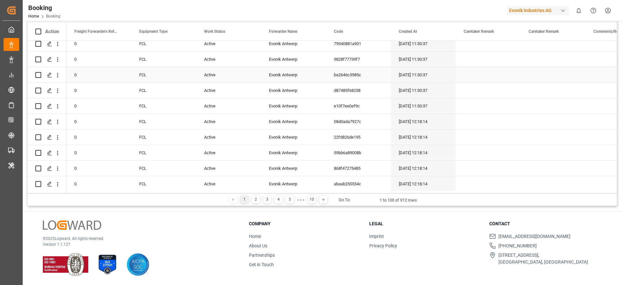
scroll to position [487, 0]
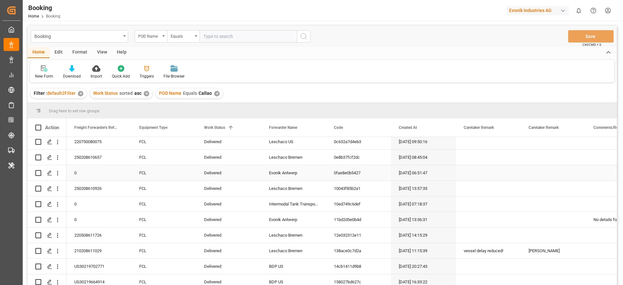
scroll to position [1169, 0]
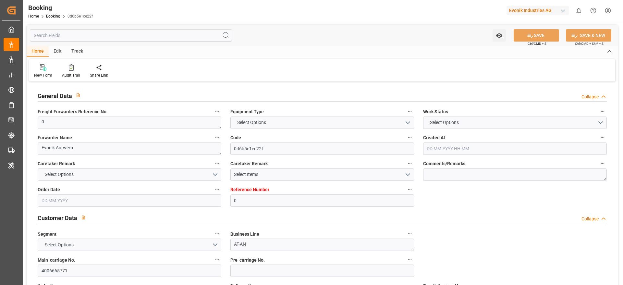
type input "0"
type input "9723253"
type input "Hapag [PERSON_NAME]"
type input "Hapag Lloyd Aktiengesellschaft"
type input "BEANR"
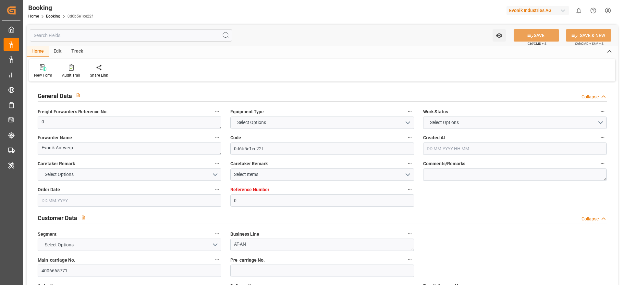
type input "BRPNG"
type input "0"
type input "BEANR"
type input "BRPNG"
type input "[DATE] 08:59"
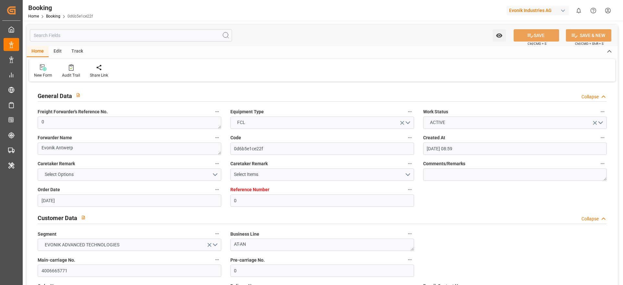
type input "[DATE]"
type input "[DATE] 00:00"
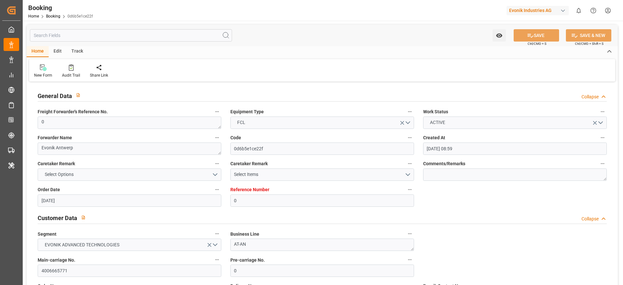
type input "[DATE] 22:30"
type input "[DATE] 15:21"
type input "[DATE] 18:00"
type input "[DATE] 00:00"
type input "[DATE] 12:13"
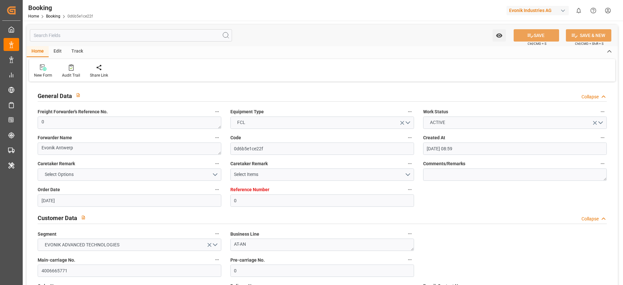
type input "[DATE]"
type input "[DATE] 04:36"
type input "[DATE] 23:13"
type input "[DATE] 18:00"
type input "[DATE] 04:07"
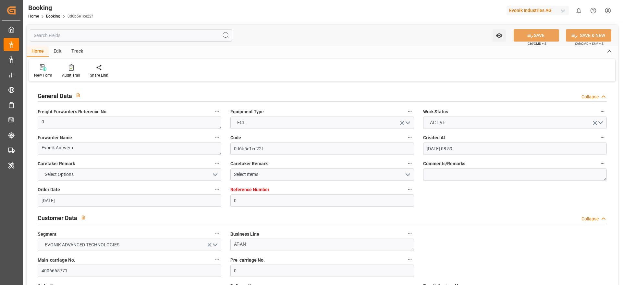
type input "[DATE] 04:07"
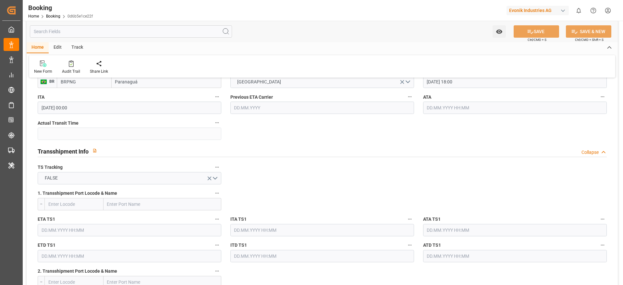
scroll to position [631, 0]
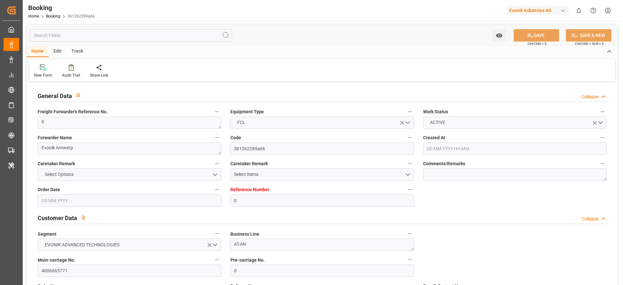
type input "0"
type input "9723253"
type input "Hapag [PERSON_NAME]"
type input "Hapag Lloyd Aktiengesellschaft"
type input "BEANR"
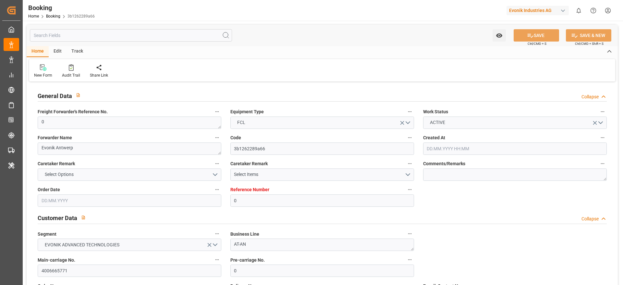
type input "BRPNG"
type input "0"
type input "BEANR"
type input "BRPNG"
type input "[DATE] 08:59"
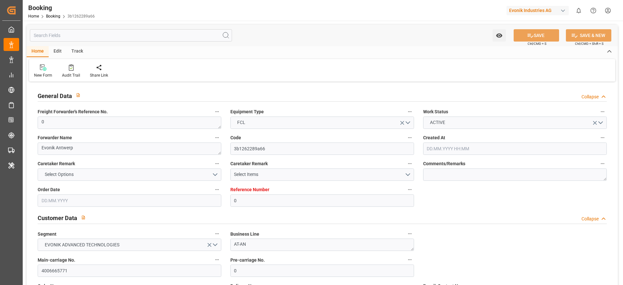
type input "[DATE]"
type input "[DATE] 00:00"
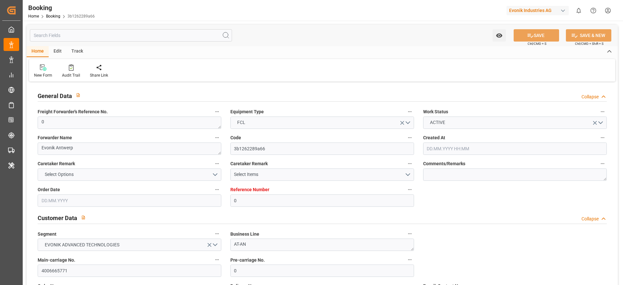
type input "[DATE] 22:30"
type input "13.08.2025 15:14"
type input "[DATE] 18:00"
type input "[DATE] 00:00"
type input "[DATE] 12:13"
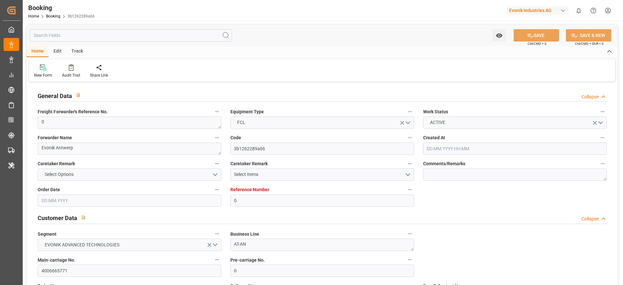
type input "[DATE]"
type input "19.08.2025 04:22"
type input "[DATE] 23:13"
type input "[DATE] 18:00"
type input "[DATE] 04:07"
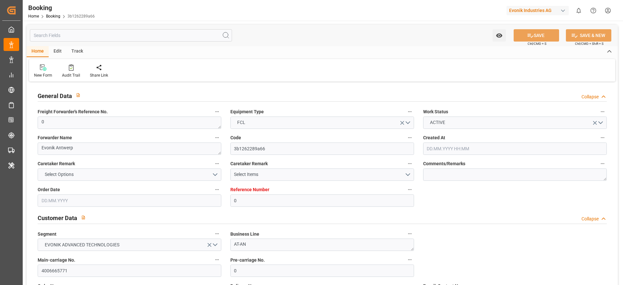
type input "[DATE] 04:07"
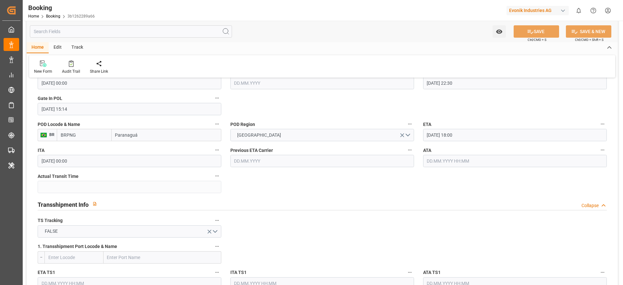
scroll to position [567, 0]
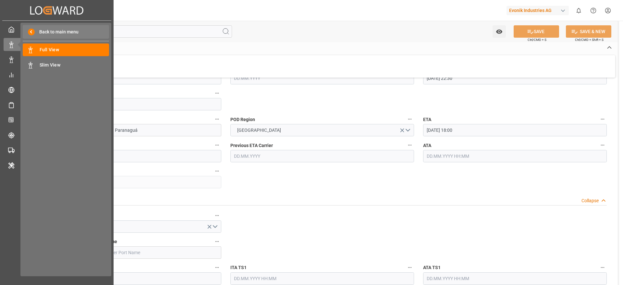
drag, startPoint x: 110, startPoint y: 7, endPoint x: 89, endPoint y: 27, distance: 28.5
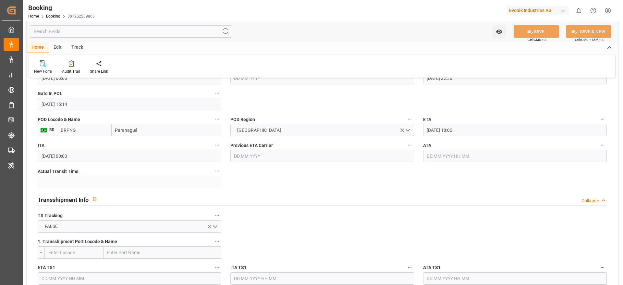
drag, startPoint x: 89, startPoint y: 27, endPoint x: 285, endPoint y: 182, distance: 250.0
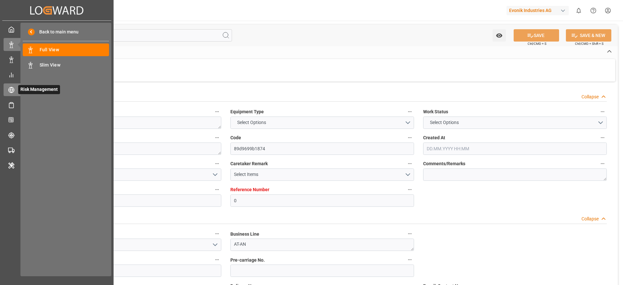
type input "0"
type input "9723253"
type input "Hapag [PERSON_NAME]"
type input "Hapag Lloyd Aktiengesellschaft"
type input "BEANR"
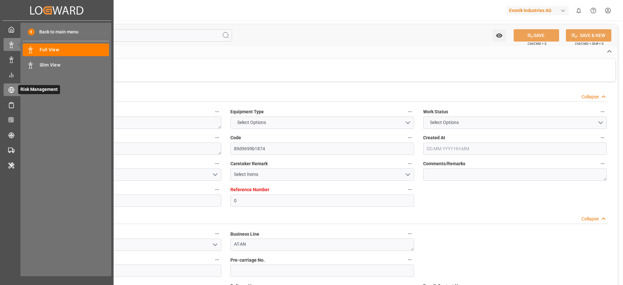
type input "BRPNG"
type input "0"
type input "BEANR"
type input "BRPNG"
type input "[DATE] 08:59"
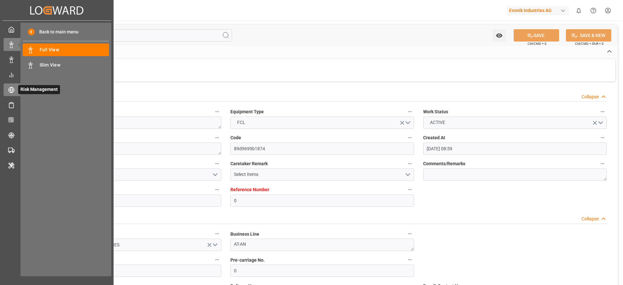
type input "[DATE]"
type input "[DATE] 00:00"
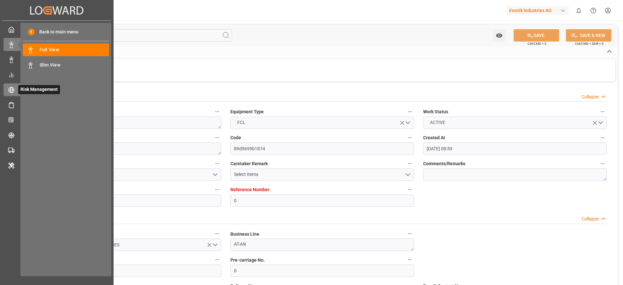
type input "19.08.2025 22:30"
type input "13.08.2025 15:36"
type input "23.09.2025 18:00"
type input "23.09.2025 00:00"
type input "11.09.2025 12:13"
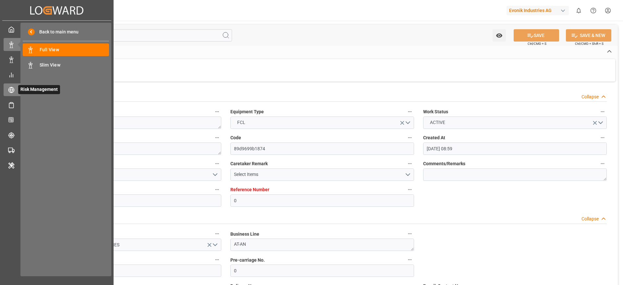
type input "11.09.2025"
type input "19.08.2025 04:32"
type input "19.08.2025 23:13"
type input "23.09.2025 18:00"
type input "24.09.2025 04:07"
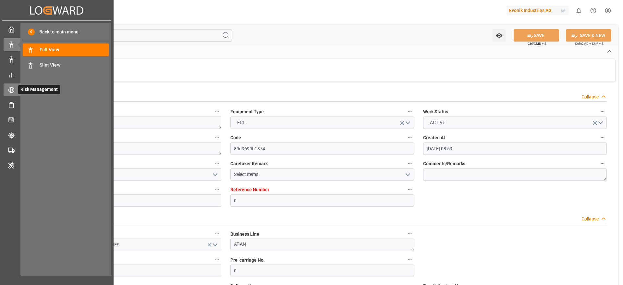
type input "28.09.2025 04:07"
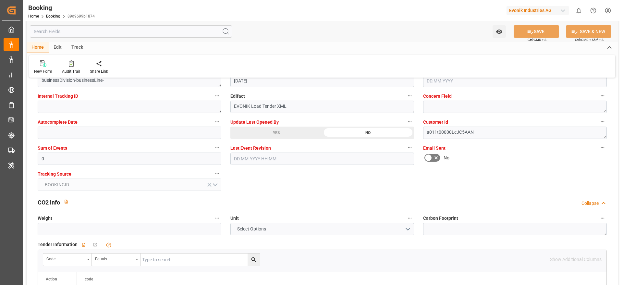
scroll to position [1363, 0]
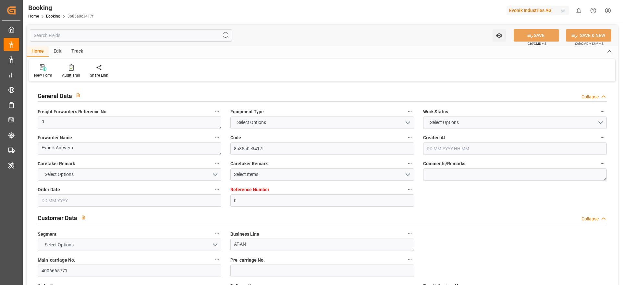
type input "0"
type input "9723253"
type input "Hapag [PERSON_NAME]"
type input "Hapag Lloyd Aktiengesellschaft"
type input "BEANR"
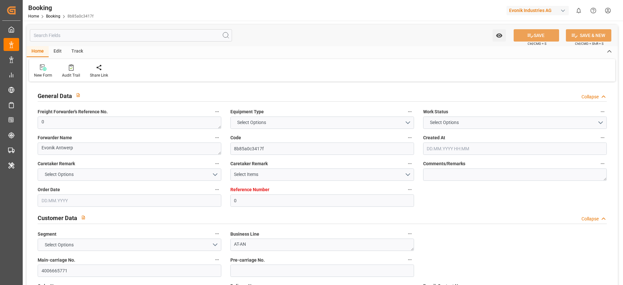
type input "BRPNG"
type input "0"
type input "BEANR"
type input "BRPNG"
type input "[DATE] 08:59"
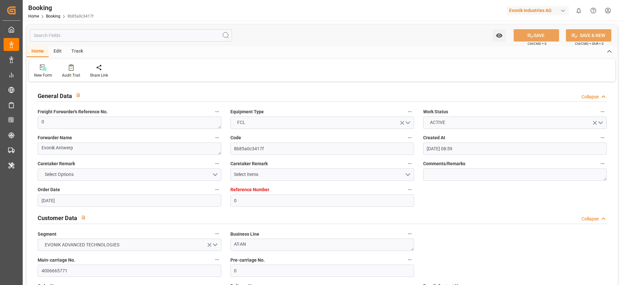
type input "[DATE]"
type input "[DATE] 00:00"
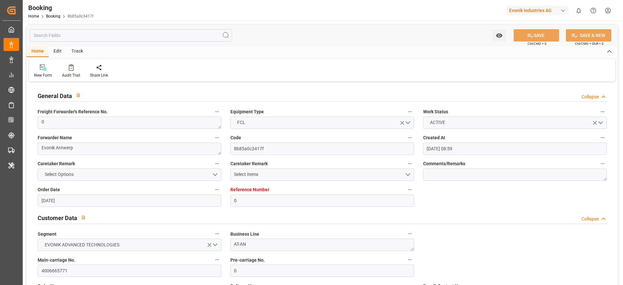
type input "[DATE] 22:30"
type input "[DATE] 15:18"
type input "[DATE] 18:00"
type input "[DATE] 00:00"
type input "[DATE] 12:13"
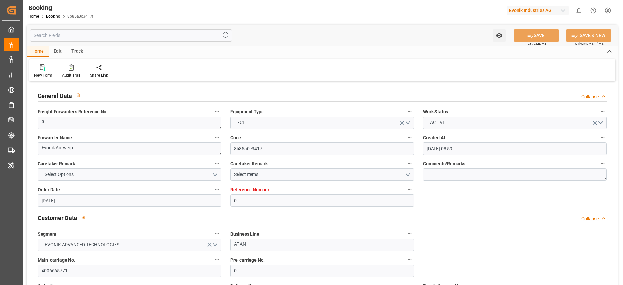
type input "[DATE]"
type input "[DATE] 04:19"
type input "[DATE] 23:13"
type input "[DATE] 18:00"
type input "[DATE] 04:07"
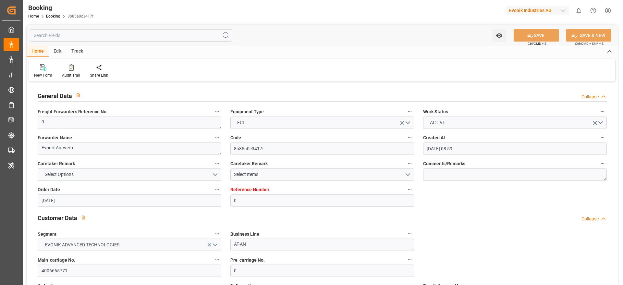
type input "[DATE] 04:07"
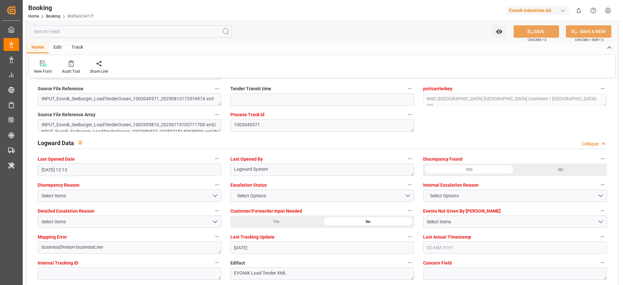
scroll to position [1217, 0]
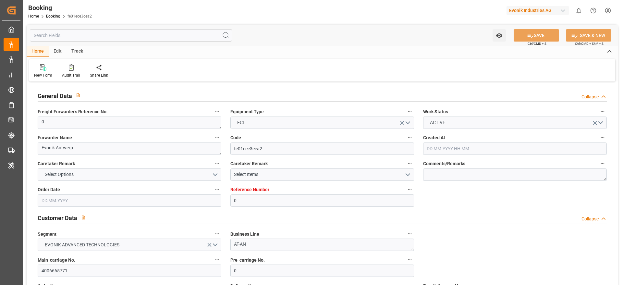
type input "0"
type input "9723253"
type input "Hapag [PERSON_NAME]"
type input "Hapag Lloyd Aktiengesellschaft"
type input "BEANR"
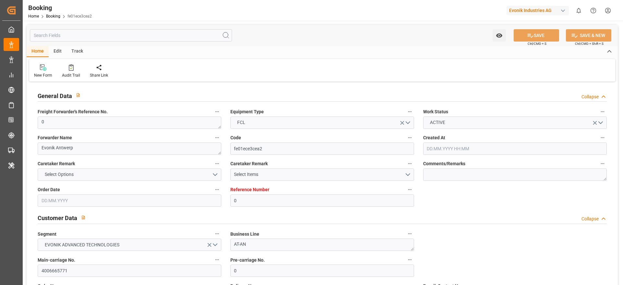
type input "BRPNG"
type input "0"
type input "BEANR"
type input "BRPNG"
type input "[DATE] 08:59"
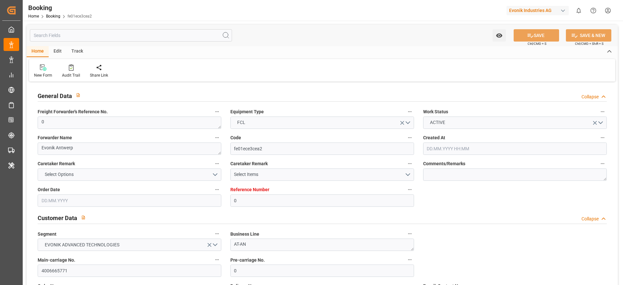
type input "[DATE]"
type input "[DATE] 00:00"
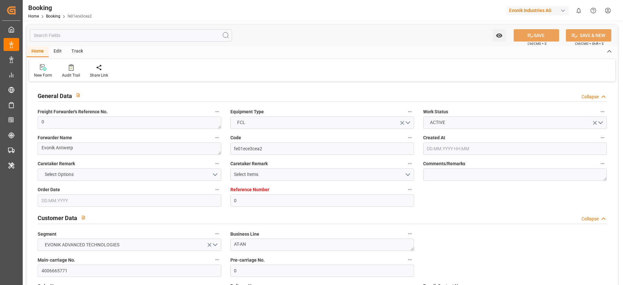
type input "[DATE] 22:30"
type input "[DATE] 15:32"
type input "[DATE] 18:00"
type input "[DATE] 00:00"
type input "[DATE] 12:13"
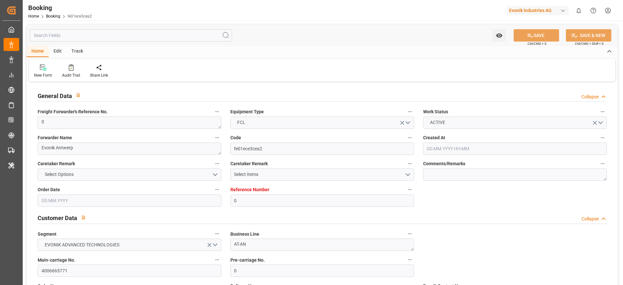
type input "[DATE]"
type input "[DATE] 04:34"
type input "[DATE] 23:13"
type input "[DATE] 18:00"
type input "[DATE] 04:07"
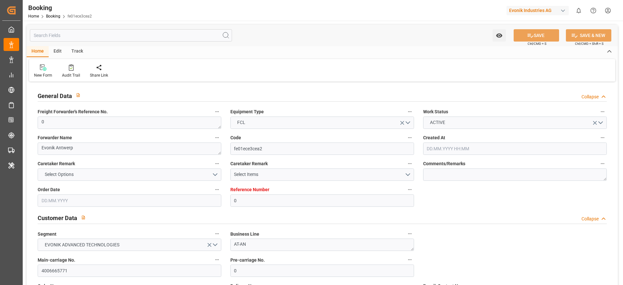
type input "[DATE] 04:07"
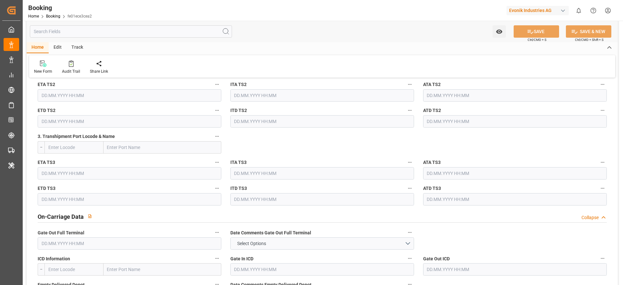
scroll to position [1023, 0]
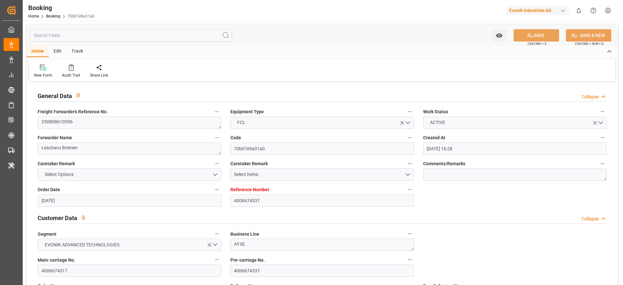
scroll to position [536, 0]
